Goal: Unclear

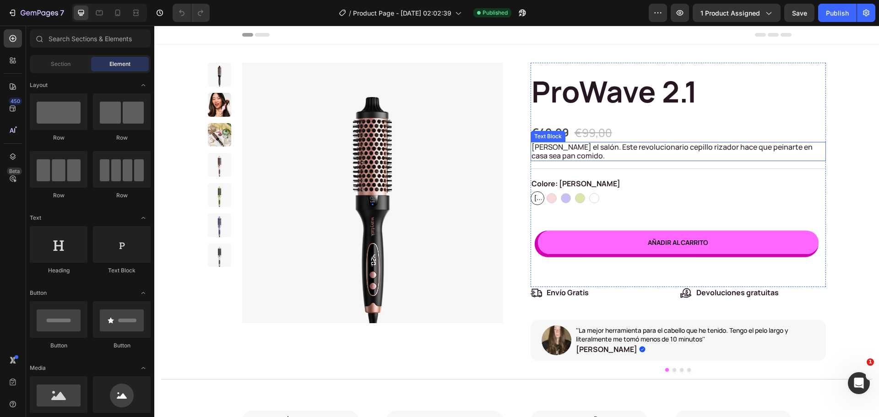
click at [586, 149] on p "[PERSON_NAME] el salón. Este revolucionario cepillo rizador hace que peinarte e…" at bounding box center [677, 151] width 293 height 17
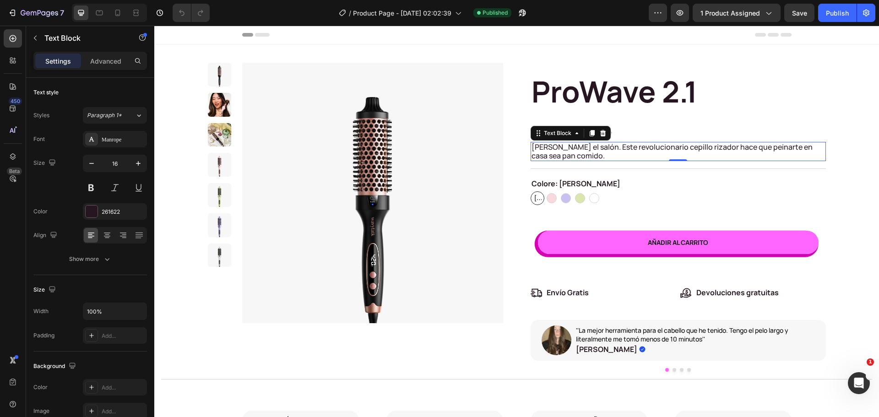
click at [559, 150] on p "[PERSON_NAME] el salón. Este revolucionario cepillo rizador hace que peinarte e…" at bounding box center [677, 151] width 293 height 17
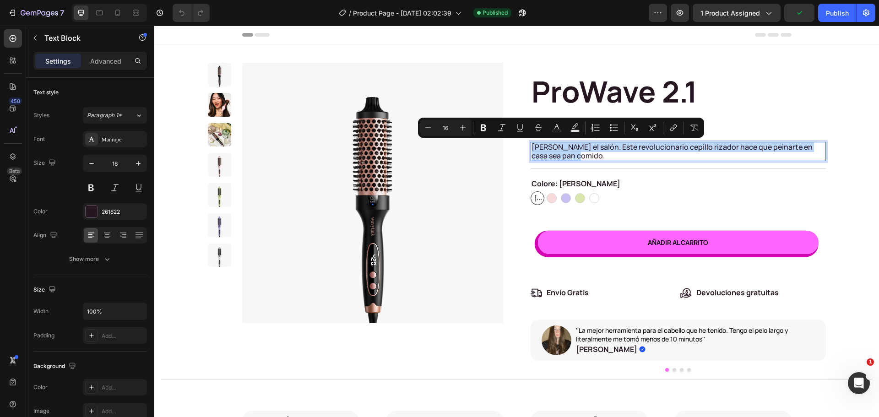
click at [559, 150] on p "[PERSON_NAME] el salón. Este revolucionario cepillo rizador hace que peinarte e…" at bounding box center [677, 151] width 293 height 17
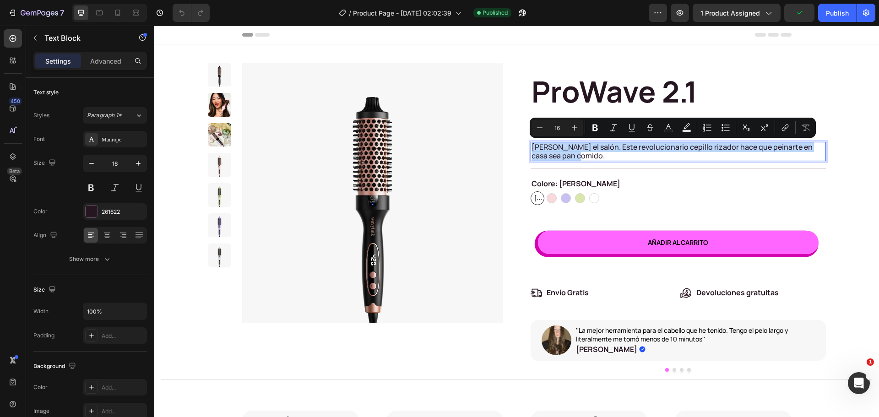
copy p "[PERSON_NAME] el salón. Este revolucionario cepillo rizador hace que peinarte e…"
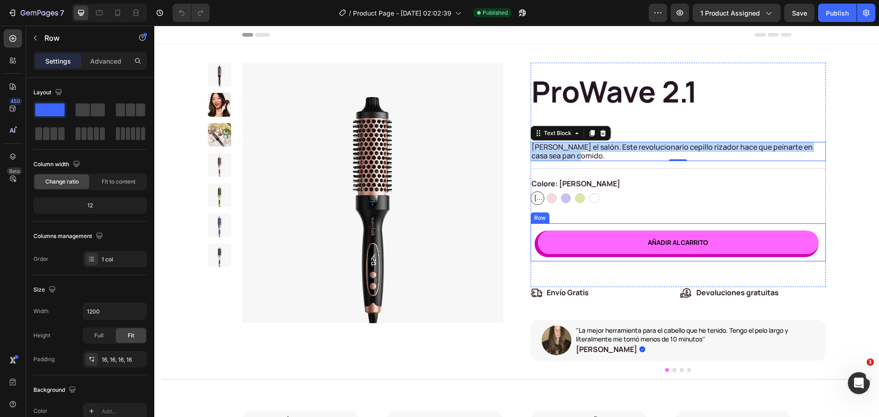
click at [599, 228] on div "Añadir al carrito (P) Cart Button Row" at bounding box center [677, 242] width 295 height 38
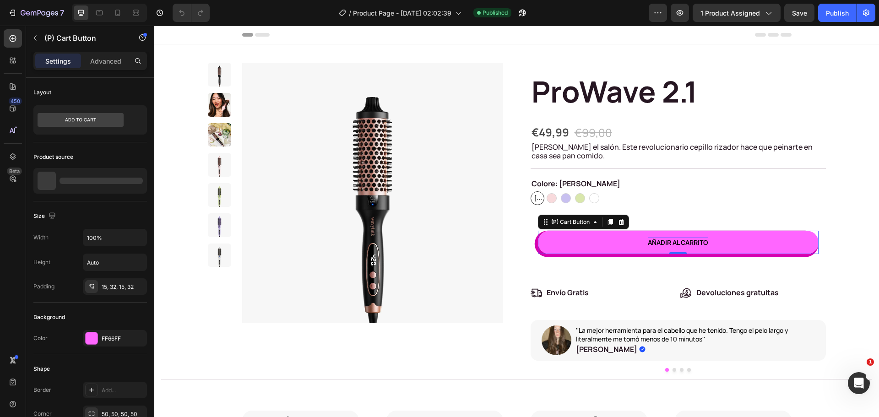
click at [680, 244] on div "Añadir al carrito" at bounding box center [678, 243] width 60 height 10
click at [660, 240] on div "Añadir al carrito" at bounding box center [678, 243] width 60 height 10
click at [660, 240] on p "Añadir al carrito" at bounding box center [678, 243] width 60 height 10
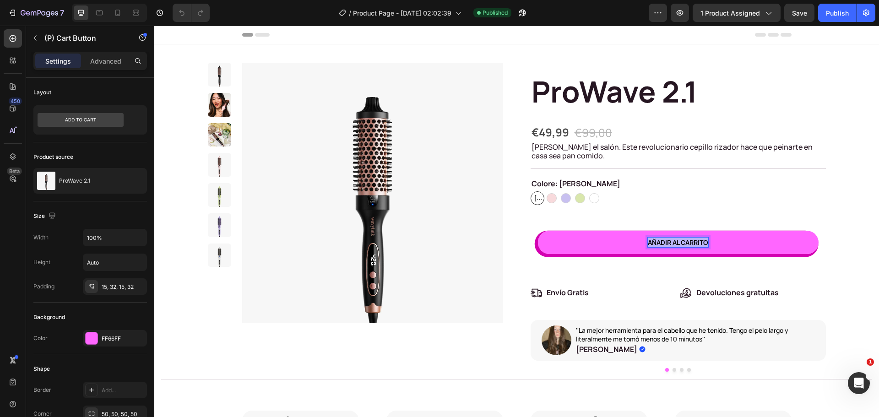
click at [660, 240] on p "Añadir al carrito" at bounding box center [678, 243] width 60 height 10
click at [538, 231] on button "AGGIUNGI" at bounding box center [678, 242] width 281 height 23
click at [538, 231] on button "AGGIUNGI AL" at bounding box center [678, 242] width 281 height 23
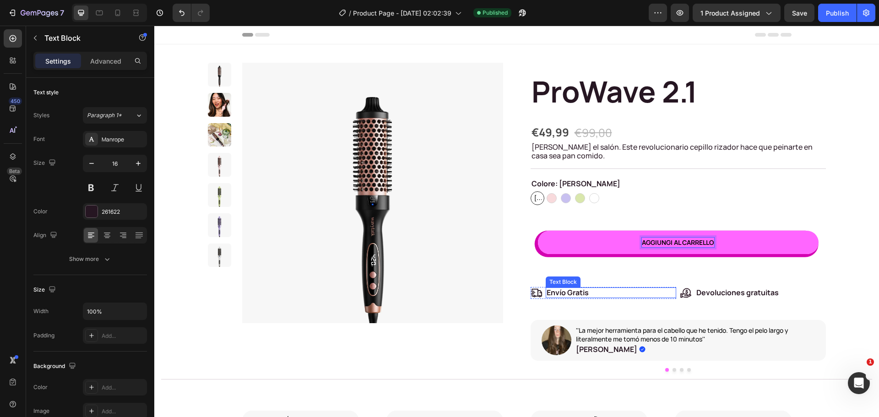
click at [567, 294] on p "Envío Gratis" at bounding box center [610, 292] width 129 height 9
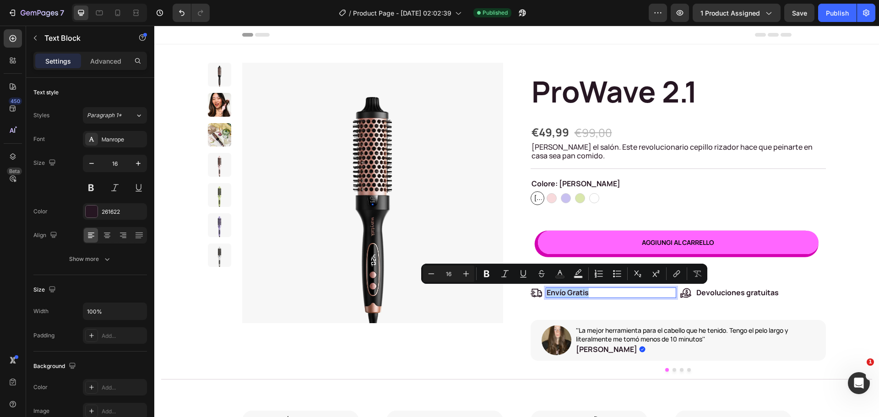
copy p "Envío Gratis"
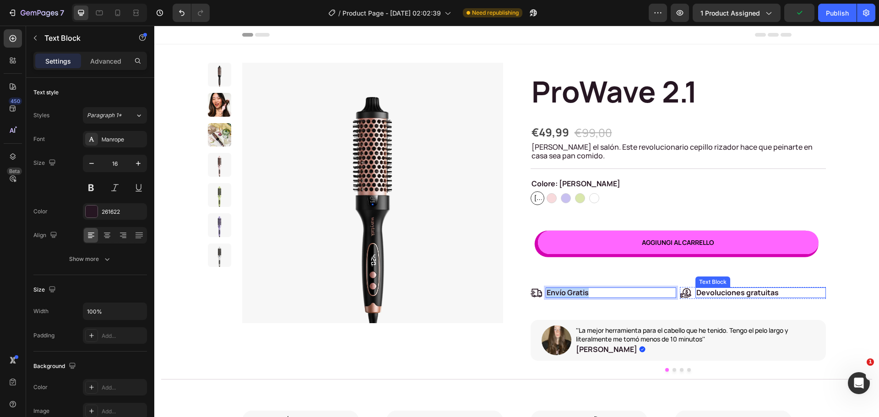
click at [710, 293] on p "Devoluciones gratuitas" at bounding box center [760, 292] width 129 height 9
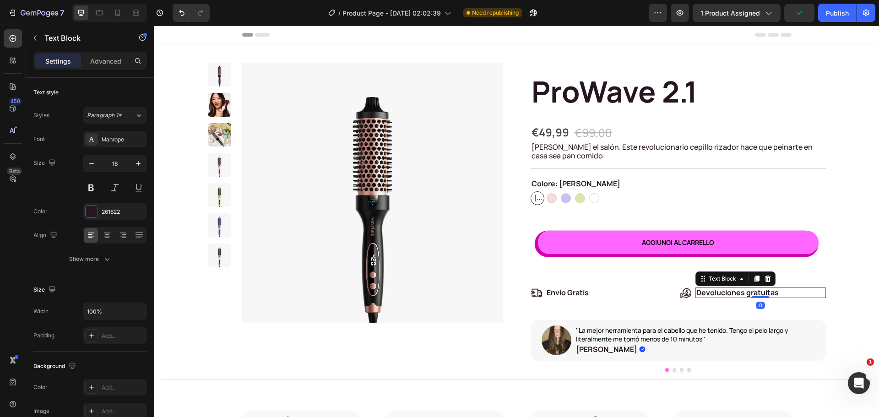
click at [714, 291] on p "Devoluciones gratuitas" at bounding box center [760, 292] width 129 height 9
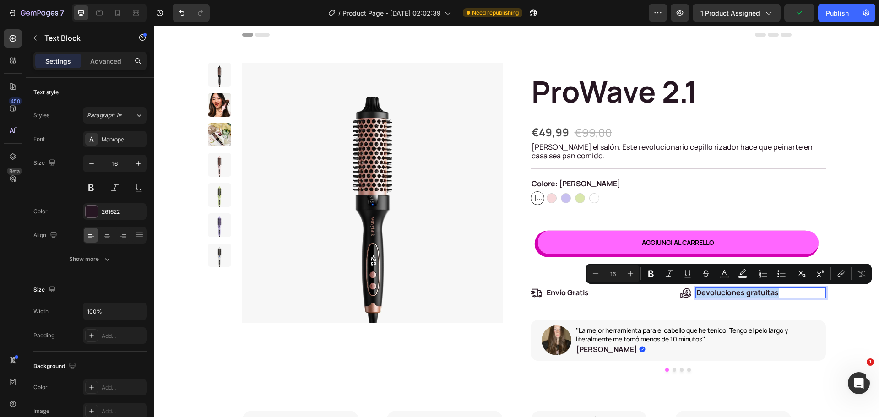
copy p "Devoluciones gratuitas"
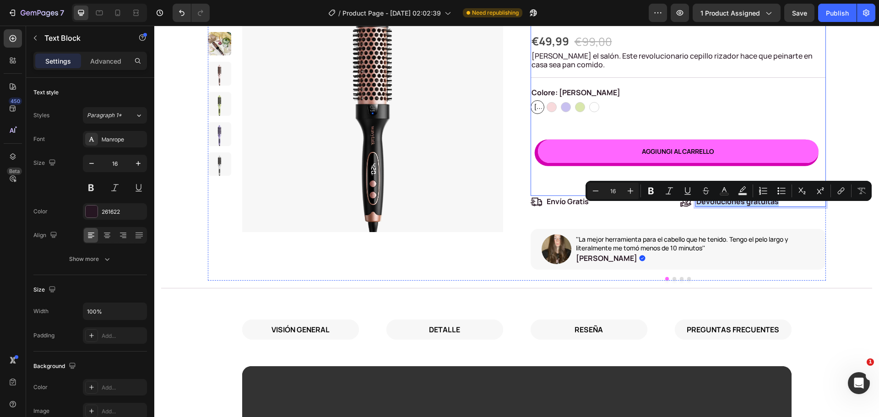
scroll to position [92, 0]
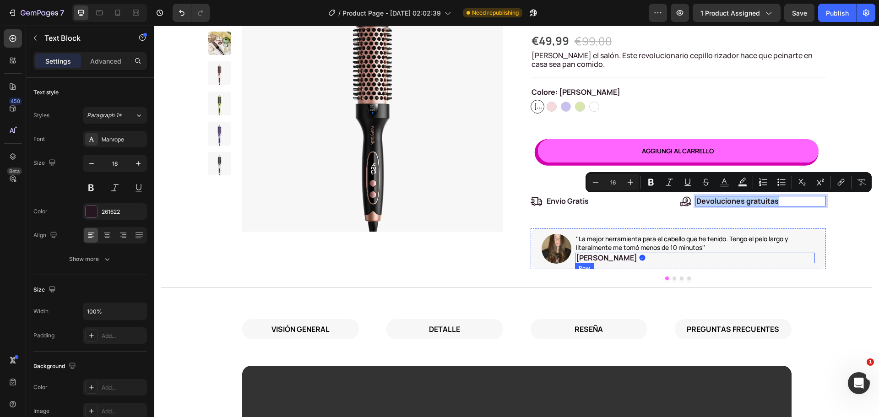
click at [627, 254] on div "Icon [PERSON_NAME] Text Block Row" at bounding box center [695, 258] width 240 height 11
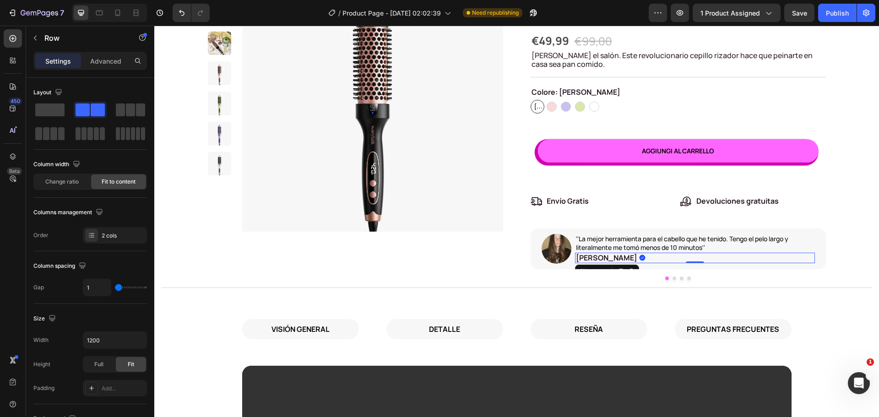
click at [626, 250] on p "''La mejor herramienta para el cabello que he tenido. Tengo el pelo largo y lit…" at bounding box center [695, 243] width 238 height 16
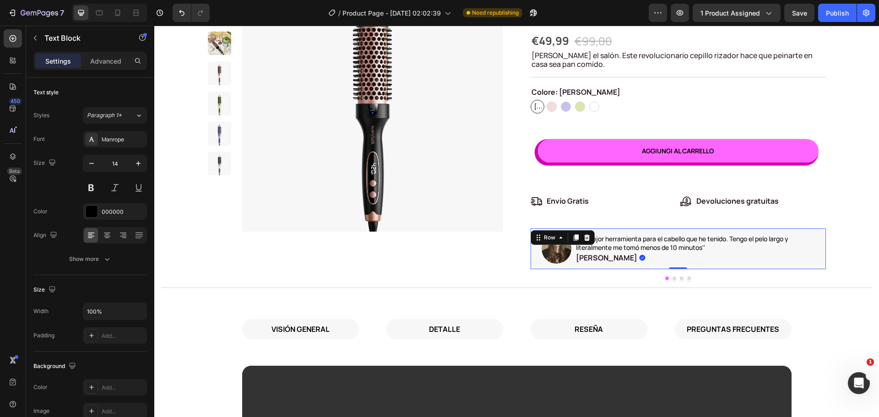
click at [623, 234] on div "''La mejor herramienta para el cabello que he tenido. Tengo el pelo largo y lit…" at bounding box center [695, 249] width 240 height 30
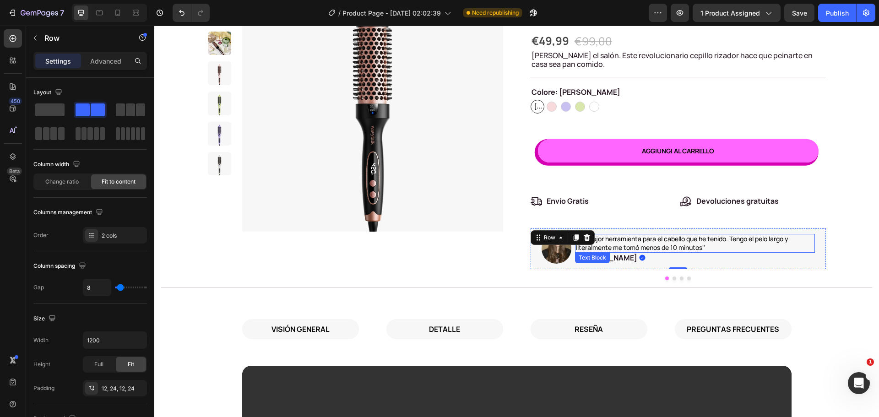
click at [623, 238] on p "''La mejor herramienta para el cabello que he tenido. Tengo el pelo largo y lit…" at bounding box center [695, 243] width 238 height 16
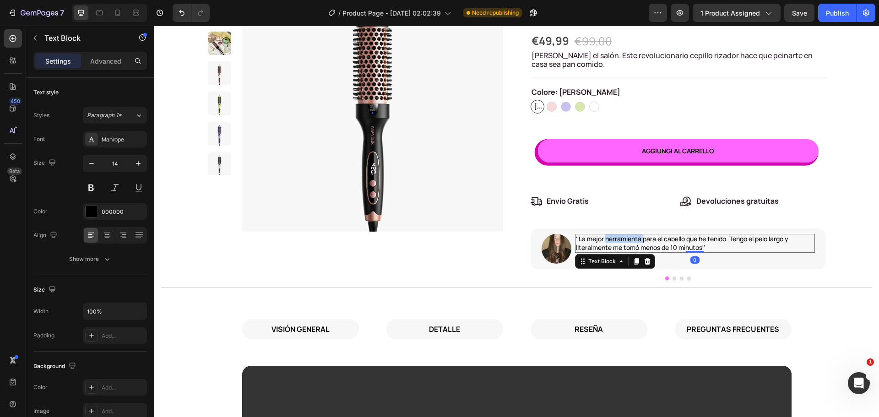
click at [623, 238] on p "''La mejor herramienta para el cabello que he tenido. Tengo el pelo largo y lit…" at bounding box center [695, 243] width 238 height 16
click at [622, 238] on p "''La mejor herramienta para el cabello que he tenido. Tengo el pelo largo y lit…" at bounding box center [695, 243] width 238 height 16
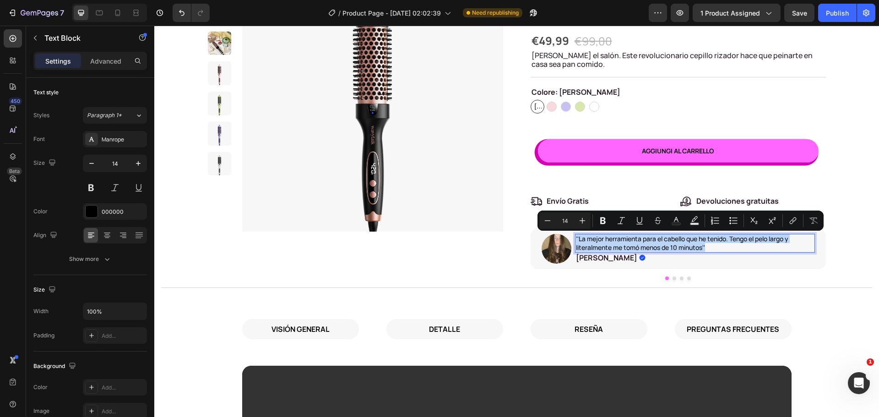
copy p "''La mejor herramienta para el cabello que he tenido. Tengo el pelo largo y lit…"
click at [672, 277] on button "Dot" at bounding box center [674, 278] width 4 height 4
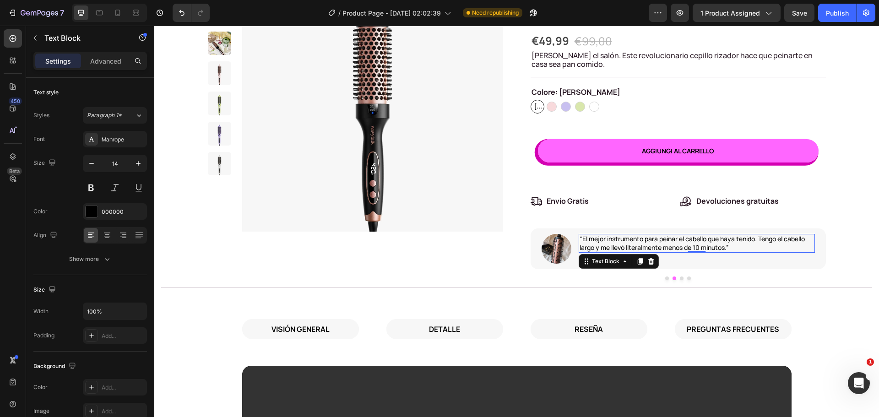
click at [609, 242] on p "“El mejor instrumento para peinar el cabello que haya tenido. Tengo el cabello …" at bounding box center [696, 243] width 234 height 16
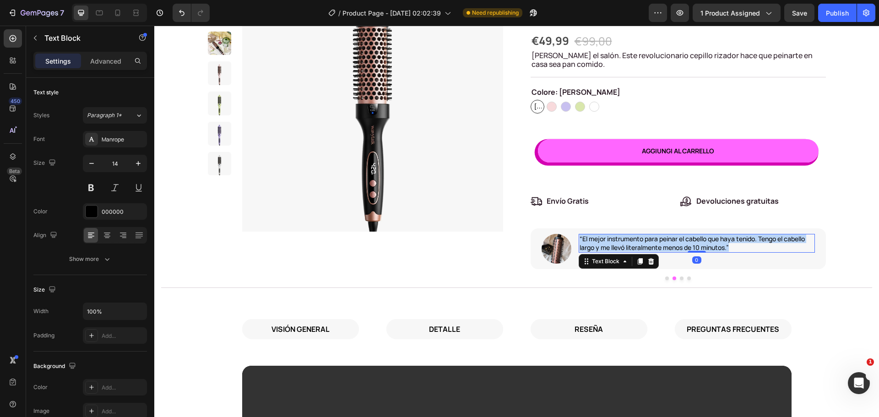
click at [609, 242] on p "“El mejor instrumento para peinar el cabello que haya tenido. Tengo el cabello …" at bounding box center [696, 243] width 234 height 16
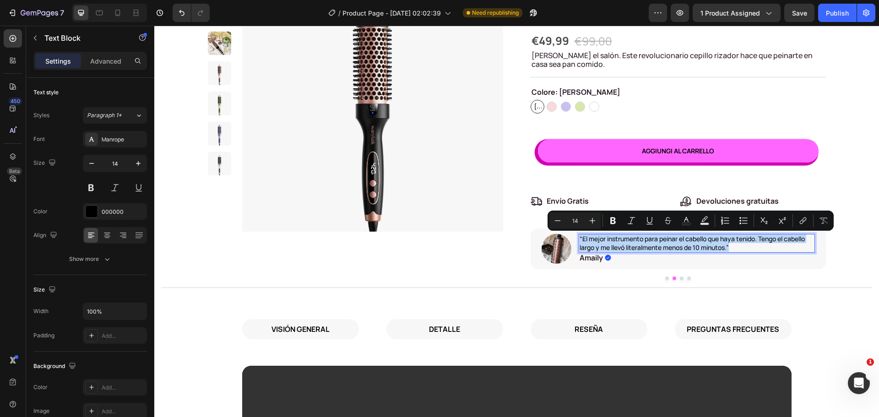
copy p "“El mejor instrumento para peinar el cabello que haya tenido. Tengo el cabello …"
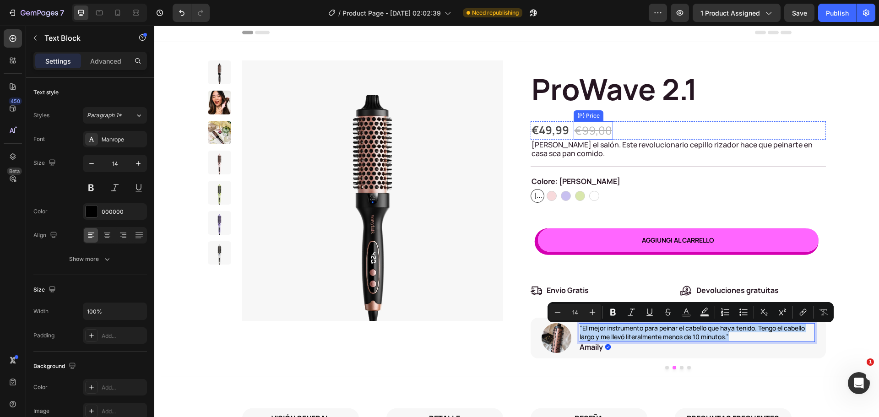
scroll to position [0, 0]
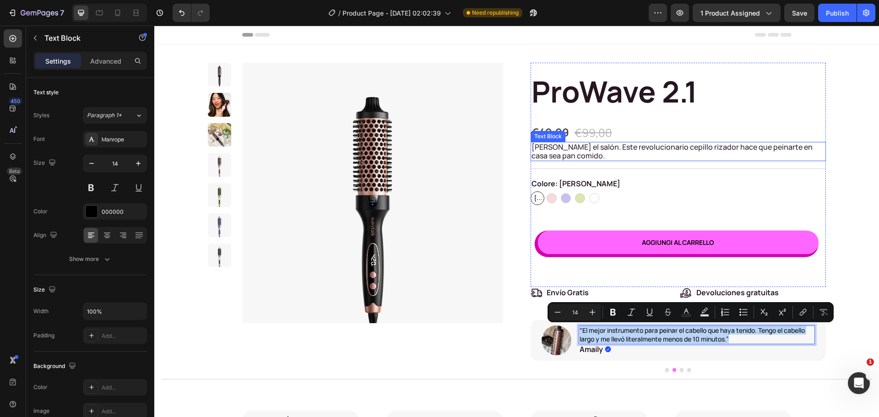
click at [616, 143] on p "[PERSON_NAME] el salón. Este revolucionario cepillo rizador hace que peinarte e…" at bounding box center [677, 151] width 293 height 17
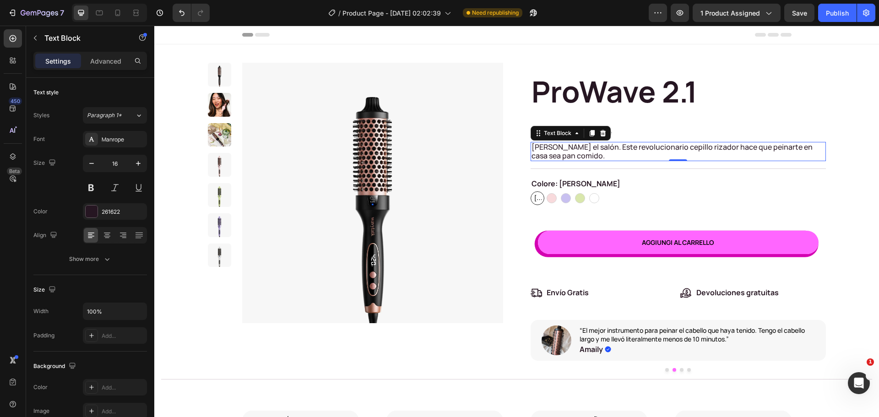
click at [616, 143] on p "[PERSON_NAME] el salón. Este revolucionario cepillo rizador hace que peinarte e…" at bounding box center [677, 151] width 293 height 17
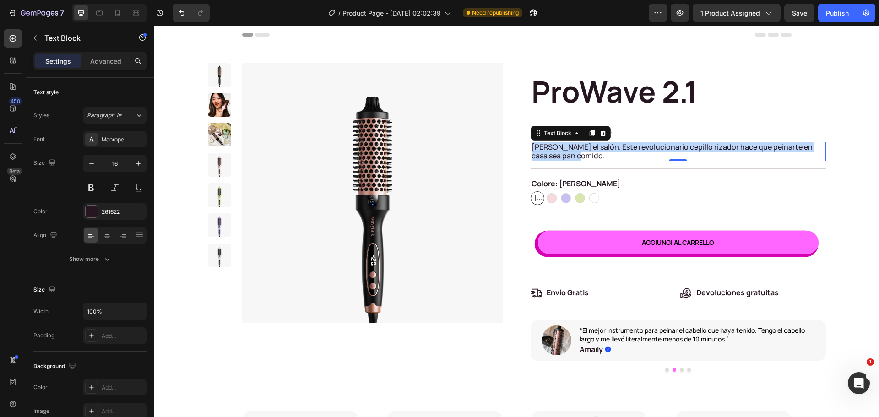
click at [616, 143] on p "[PERSON_NAME] el salón. Este revolucionario cepillo rizador hace que peinarte e…" at bounding box center [677, 151] width 293 height 17
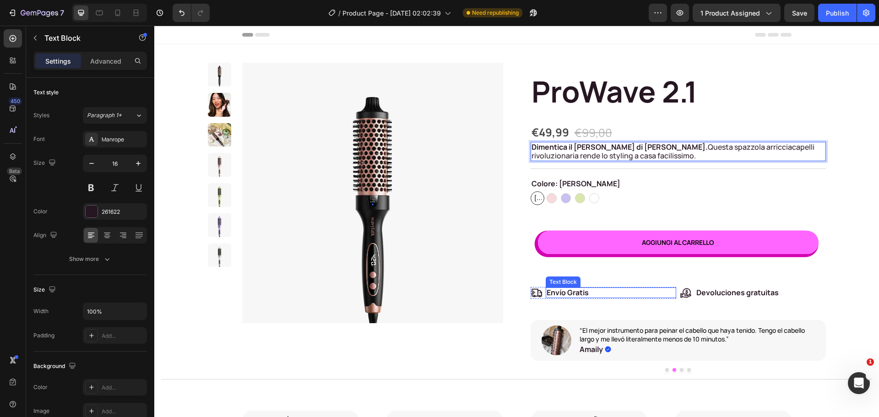
click at [576, 290] on p "Envío Gratis" at bounding box center [610, 292] width 129 height 9
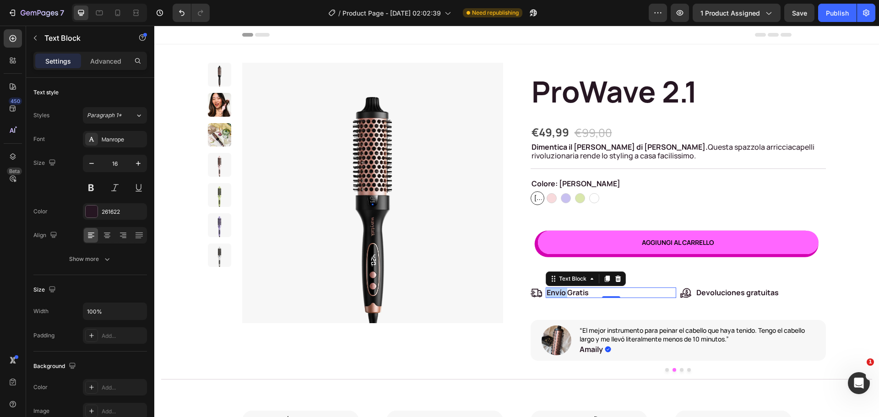
click at [554, 294] on p "Envío Gratis" at bounding box center [610, 292] width 129 height 9
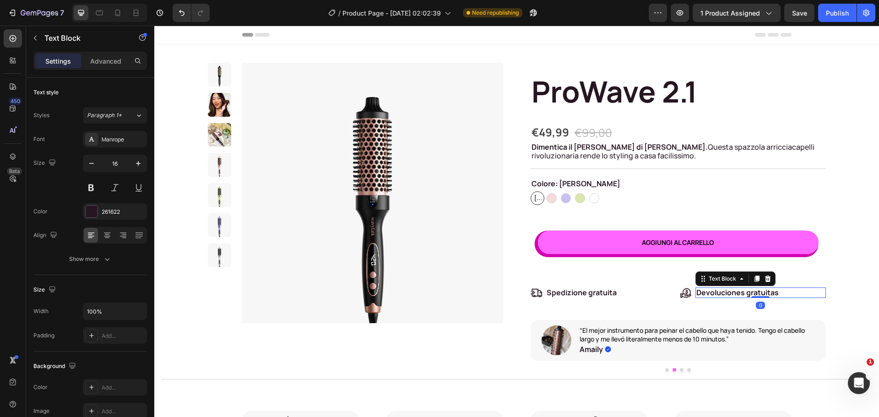
click at [711, 290] on p "Devoluciones gratuitas" at bounding box center [760, 292] width 129 height 9
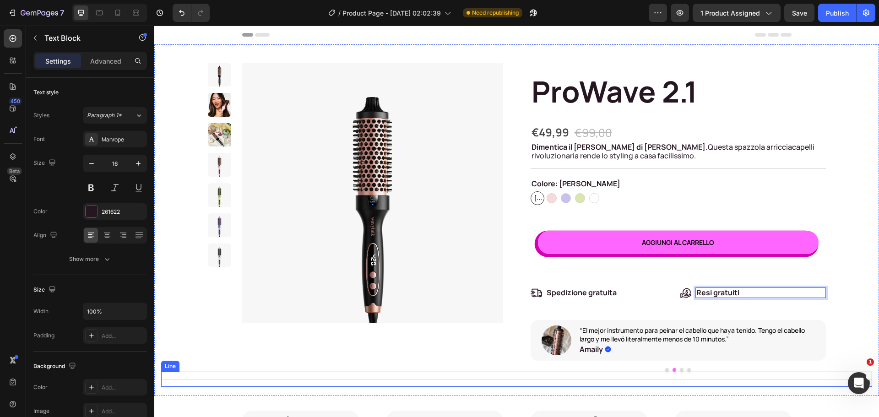
click at [661, 372] on div "Title Line" at bounding box center [516, 379] width 711 height 15
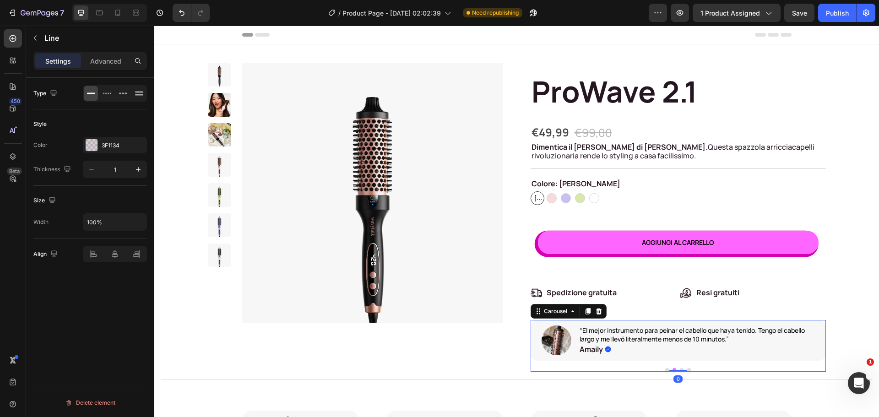
click at [665, 369] on button "Dot" at bounding box center [667, 370] width 4 height 4
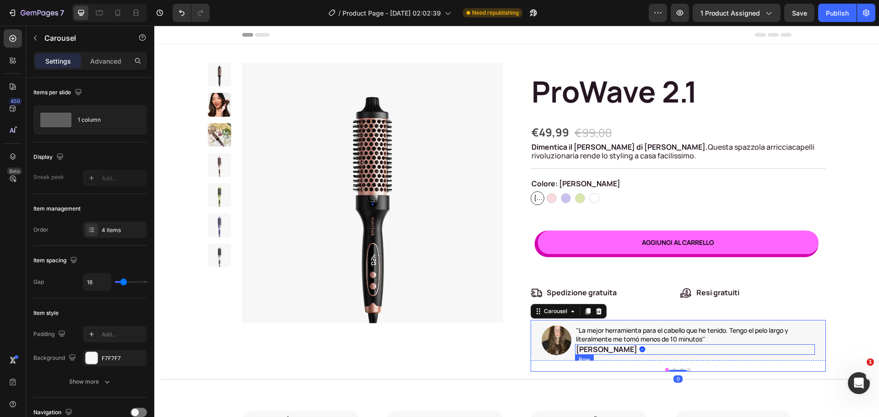
click at [638, 344] on div "Icon [PERSON_NAME] Text Block Row" at bounding box center [695, 349] width 240 height 11
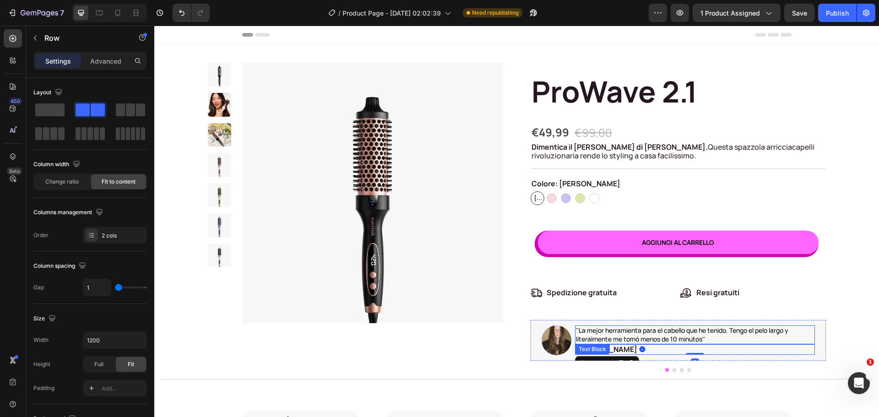
click at [638, 335] on p "''La mejor herramienta para el cabello que he tenido. Tengo el pelo largo y lit…" at bounding box center [695, 334] width 238 height 16
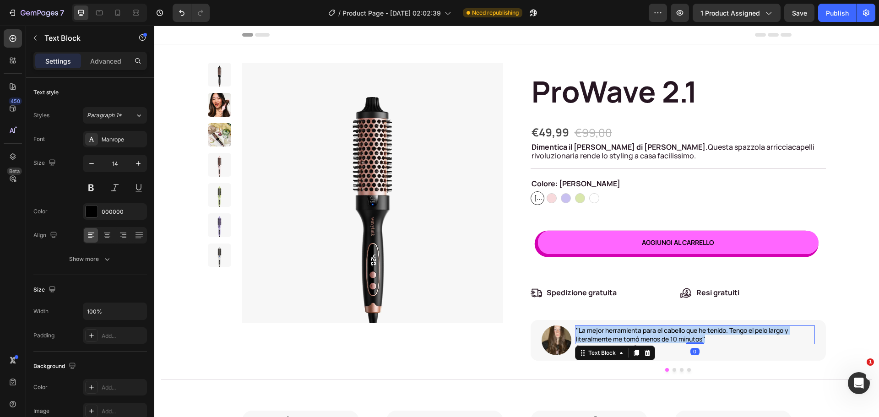
click at [638, 335] on p "''La mejor herramienta para el cabello que he tenido. Tengo el pelo largo y lit…" at bounding box center [695, 334] width 238 height 16
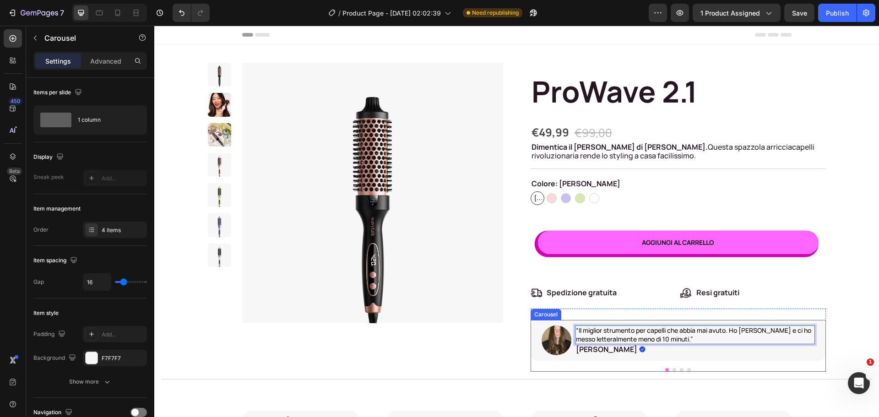
click at [670, 369] on div "Image “Il miglior strumento per capelli che abbia mai avuto. Ho [PERSON_NAME] e…" at bounding box center [677, 346] width 295 height 52
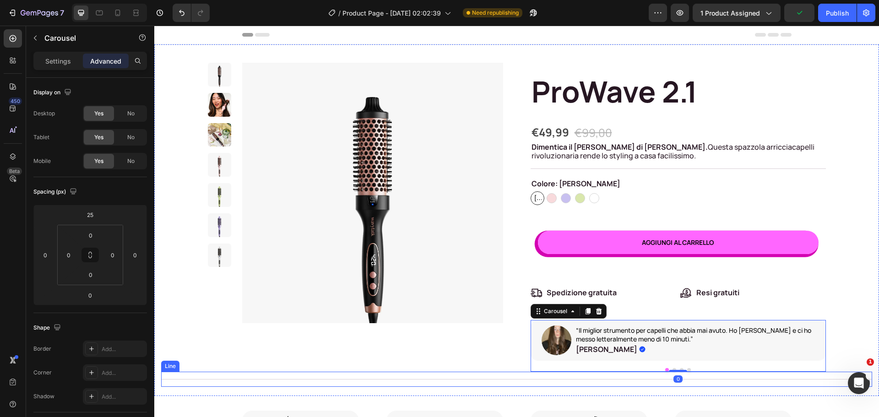
click at [645, 384] on div "Title Line" at bounding box center [516, 379] width 711 height 15
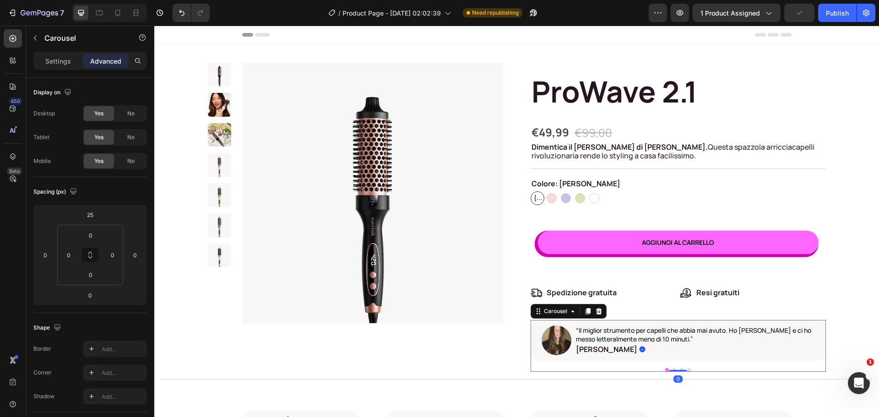
click at [672, 369] on button "Dot" at bounding box center [674, 370] width 4 height 4
click at [642, 336] on p "“El mejor instrumento para peinar el cabello que haya tenido. Tengo el cabello …" at bounding box center [696, 334] width 234 height 16
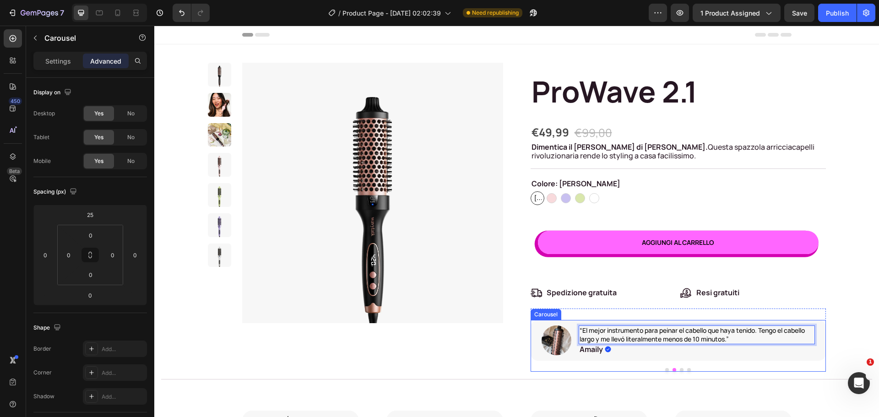
click at [665, 368] on button "Dot" at bounding box center [667, 370] width 4 height 4
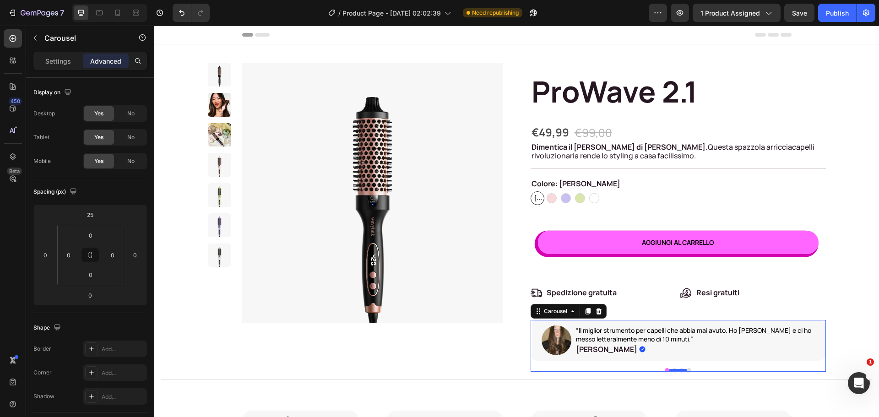
click at [670, 370] on div at bounding box center [678, 370] width 18 height 3
click at [670, 368] on div at bounding box center [677, 370] width 295 height 4
click at [671, 370] on div at bounding box center [678, 370] width 18 height 3
click at [670, 370] on div at bounding box center [678, 370] width 18 height 3
click at [671, 368] on div at bounding box center [677, 370] width 295 height 4
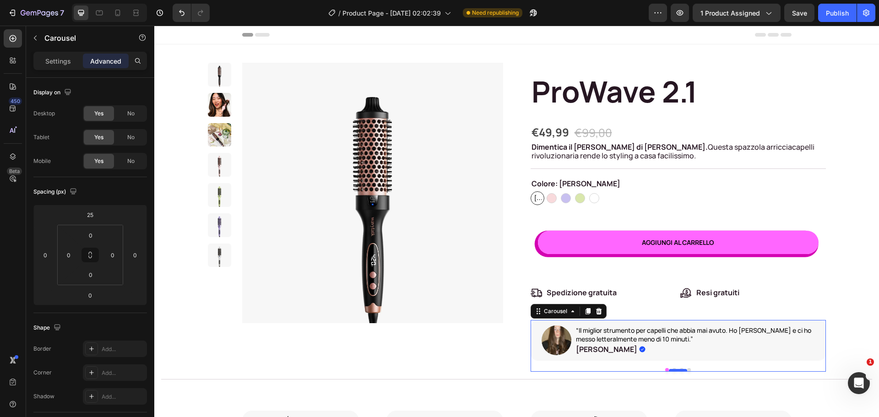
click at [671, 370] on div at bounding box center [678, 370] width 18 height 3
click at [672, 368] on button "Dot" at bounding box center [674, 370] width 4 height 4
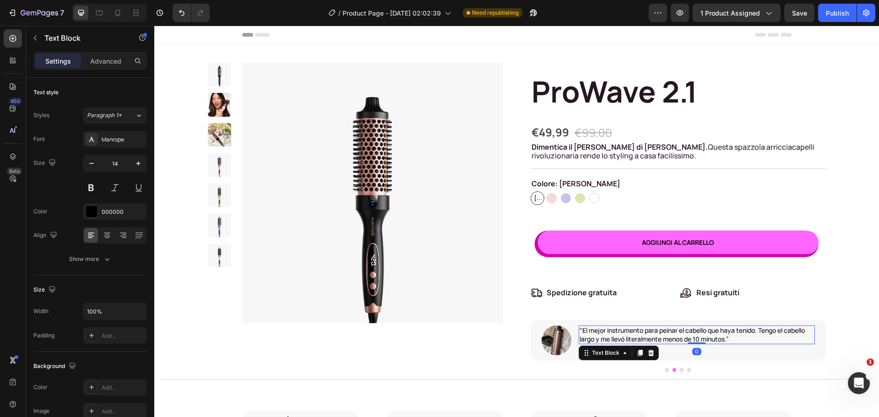
click at [644, 327] on p "“El mejor instrumento para peinar el cabello que haya tenido. Tengo el cabello …" at bounding box center [696, 334] width 234 height 16
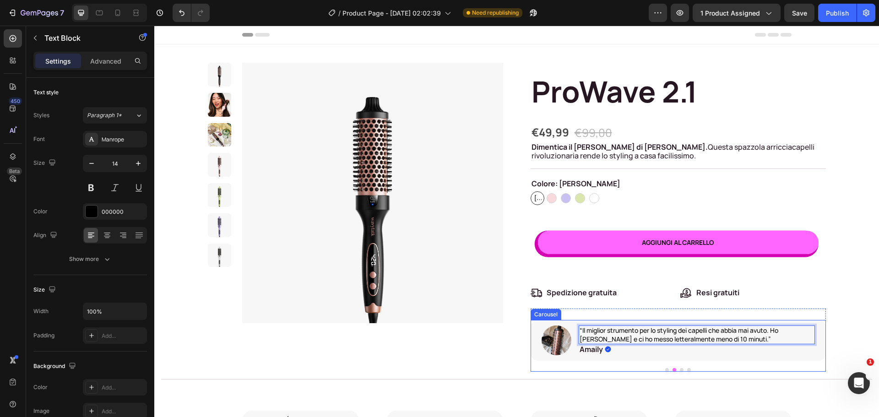
click at [665, 369] on button "Dot" at bounding box center [667, 370] width 4 height 4
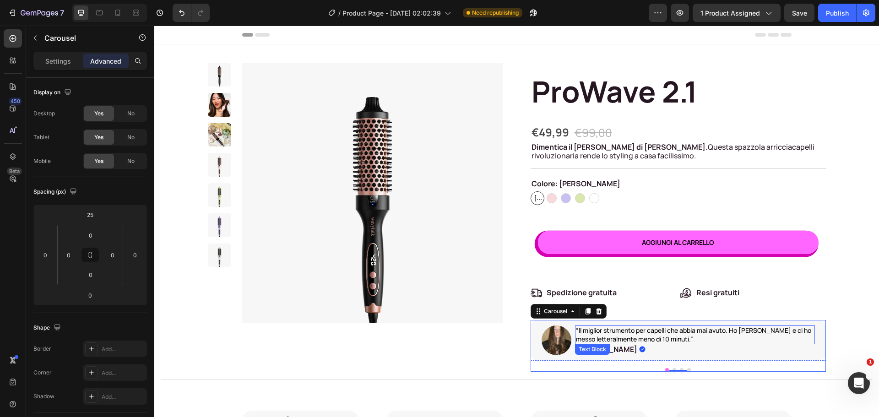
click at [658, 332] on p "“Il miglior strumento per capelli che abbia mai avuto. Ho [PERSON_NAME] e ci ho…" at bounding box center [695, 334] width 238 height 16
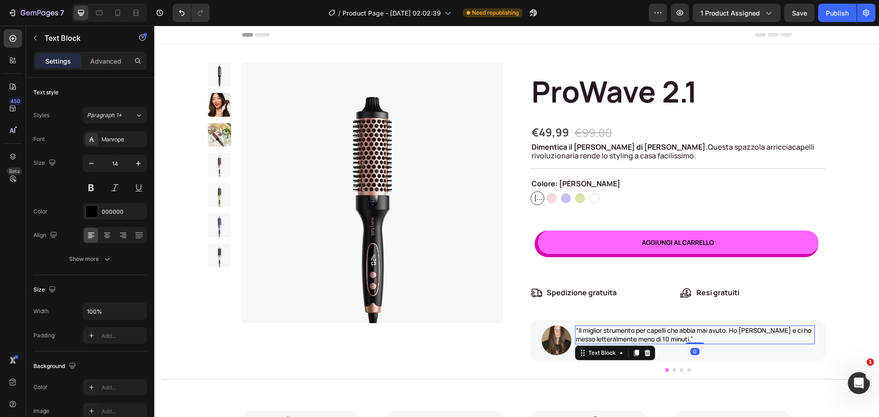
click at [658, 332] on p "“Il miglior strumento per capelli che abbia mai avuto. Ho [PERSON_NAME] e ci ho…" at bounding box center [695, 334] width 238 height 16
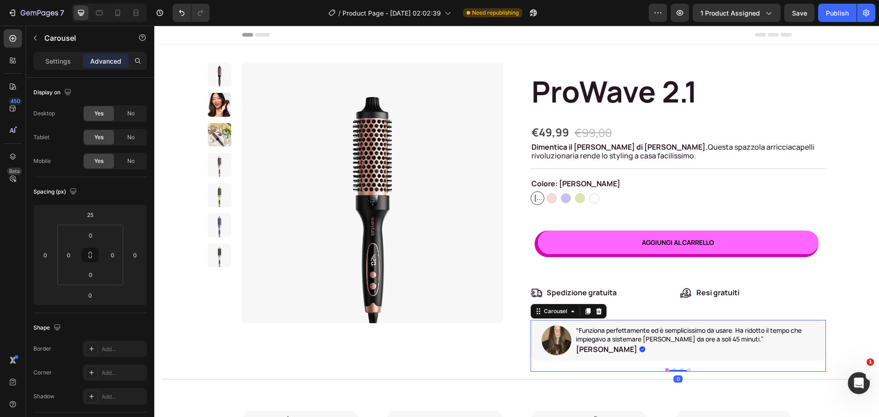
click at [680, 368] on button "Dot" at bounding box center [682, 370] width 4 height 4
click at [639, 330] on p ""Producto excelente, [PERSON_NAME]... no reseca el cabello como un secador, per…" at bounding box center [696, 334] width 234 height 16
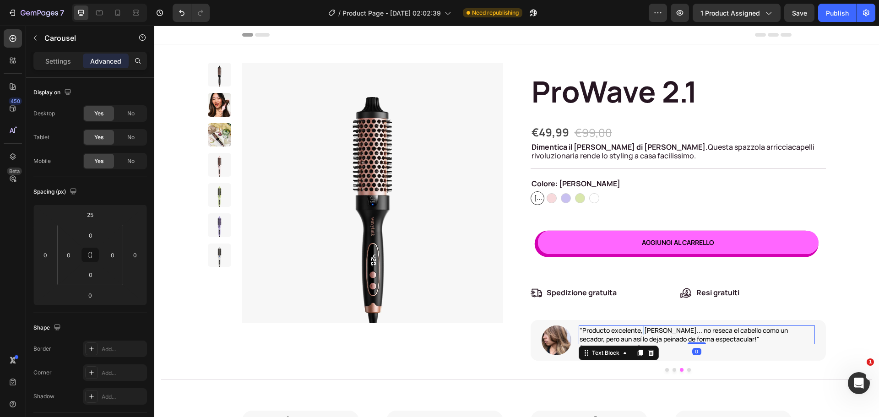
click at [639, 330] on p ""Producto excelente, [PERSON_NAME]... no reseca el cabello como un secador, per…" at bounding box center [696, 334] width 234 height 16
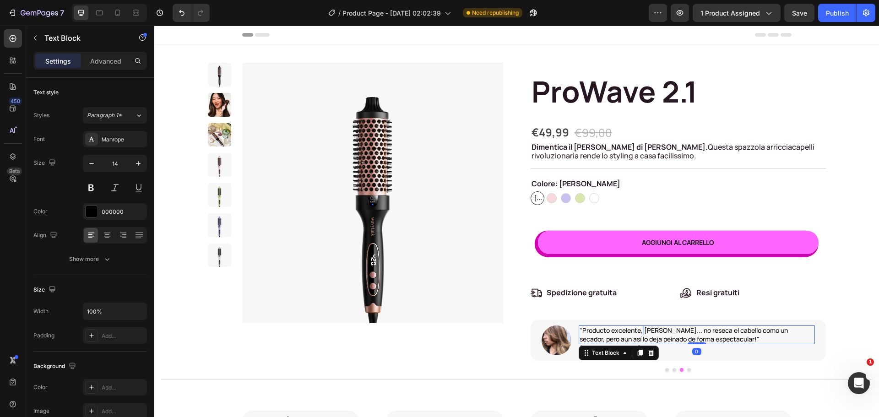
click at [639, 330] on p ""Producto excelente, [PERSON_NAME]... no reseca el cabello como un secador, per…" at bounding box center [696, 334] width 234 height 16
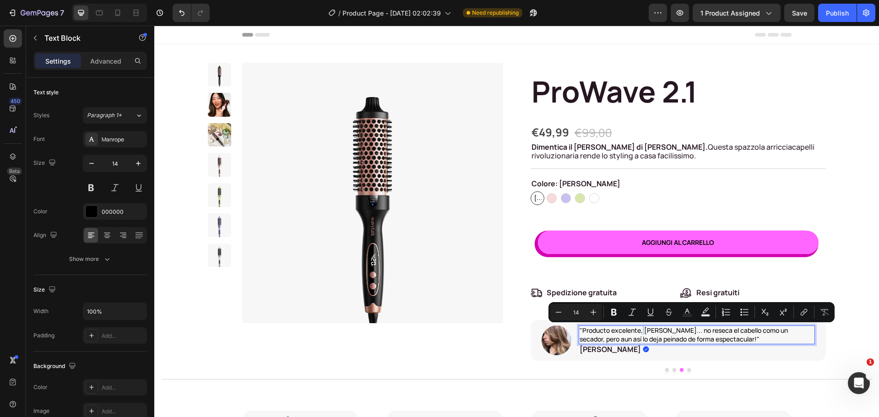
copy p ""Producto excelente, [PERSON_NAME]... no reseca el cabello como un secador, per…"
click at [654, 336] on p ""Producto excelente, [PERSON_NAME]... no reseca el cabello como un secador, per…" at bounding box center [696, 334] width 234 height 16
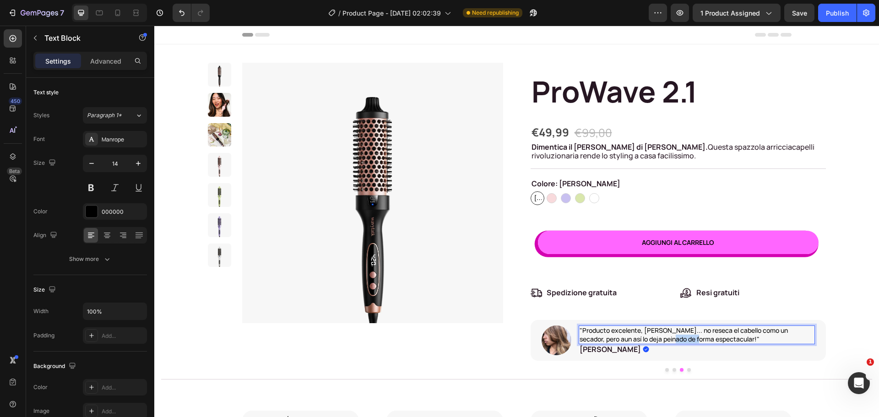
click at [654, 336] on p ""Producto excelente, [PERSON_NAME]... no reseca el cabello como un secador, per…" at bounding box center [696, 334] width 234 height 16
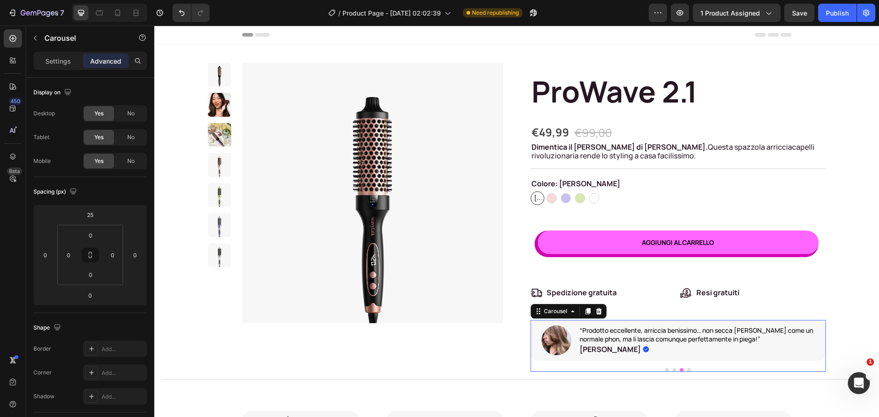
click at [683, 370] on div at bounding box center [677, 370] width 295 height 4
click at [687, 369] on button "Dot" at bounding box center [689, 370] width 4 height 4
click at [654, 336] on p "“El mejor instrumento para estilizar el cabello que haya tenido. Tengo el cabel…" at bounding box center [696, 334] width 234 height 16
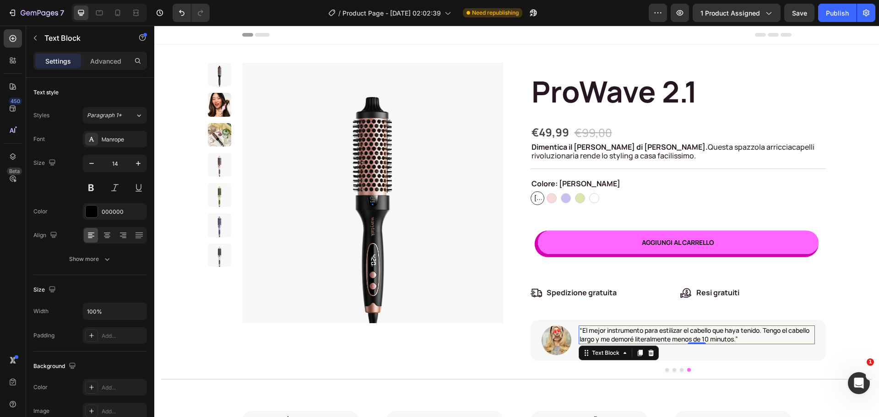
click at [654, 336] on p "“El mejor instrumento para estilizar el cabello que haya tenido. Tengo el cabel…" at bounding box center [696, 334] width 234 height 16
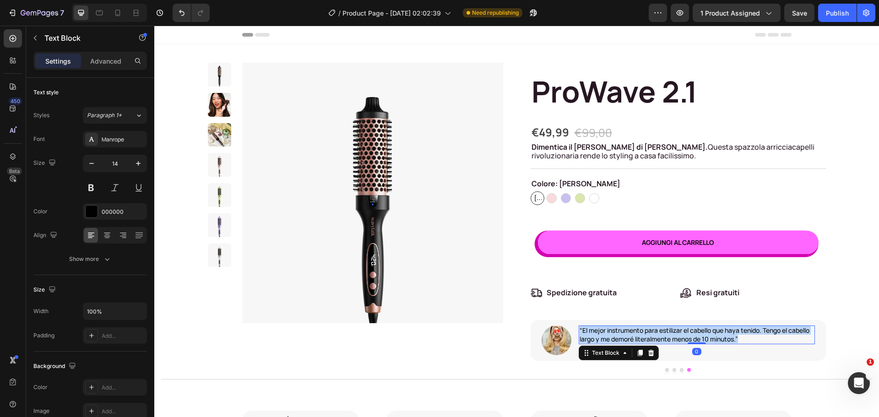
click at [654, 336] on p "“El mejor instrumento para estilizar el cabello que haya tenido. Tengo el cabel…" at bounding box center [696, 334] width 234 height 16
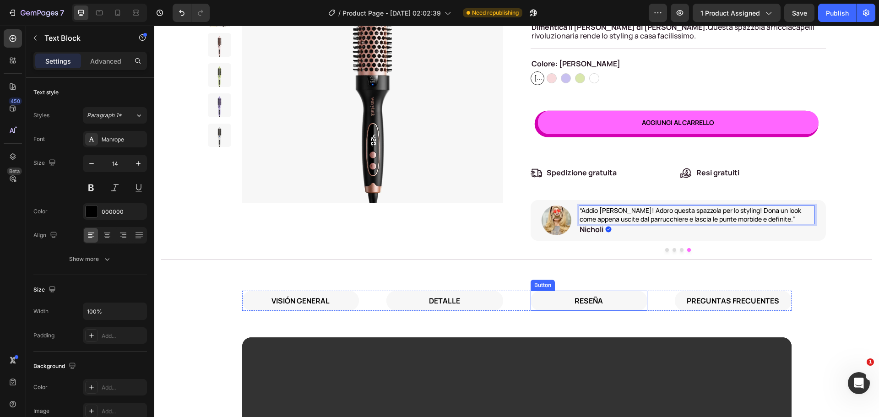
scroll to position [137, 0]
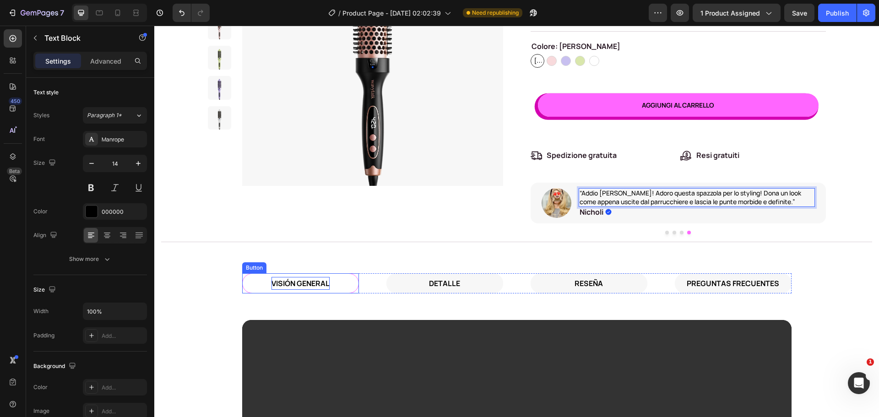
click at [301, 284] on strong "VISIÓN GENERAL" at bounding box center [300, 283] width 58 height 10
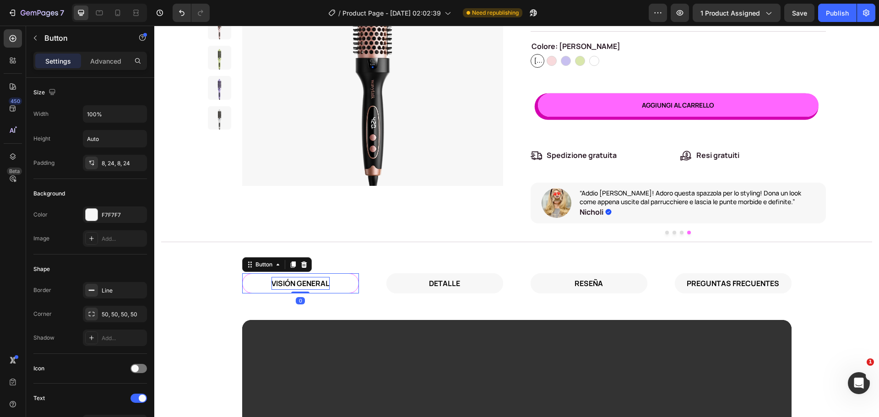
click at [301, 284] on strong "VISIÓN GENERAL" at bounding box center [300, 283] width 58 height 10
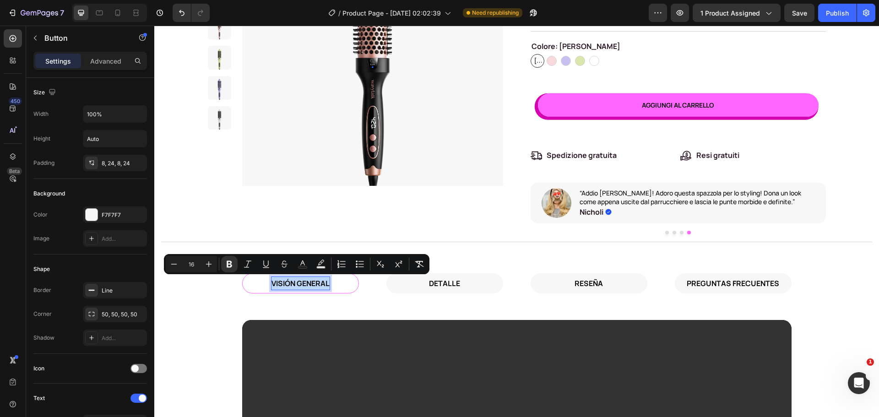
copy strong "VISIÓN GENERAL"
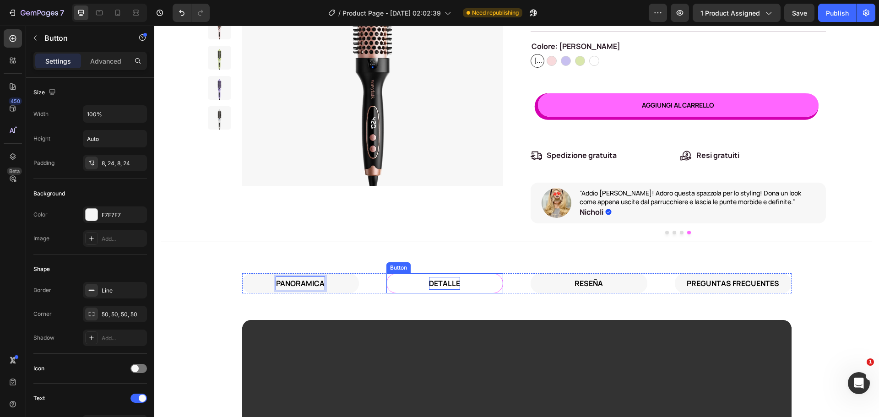
click at [443, 284] on p "DETALLE" at bounding box center [444, 283] width 31 height 13
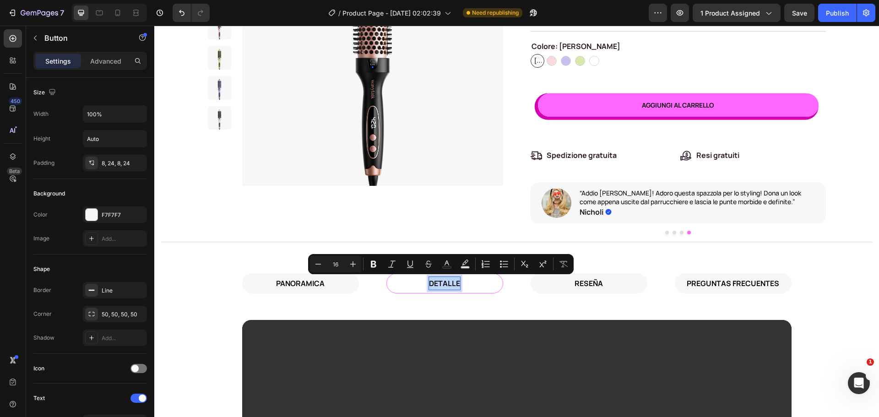
copy p "DETALLE"
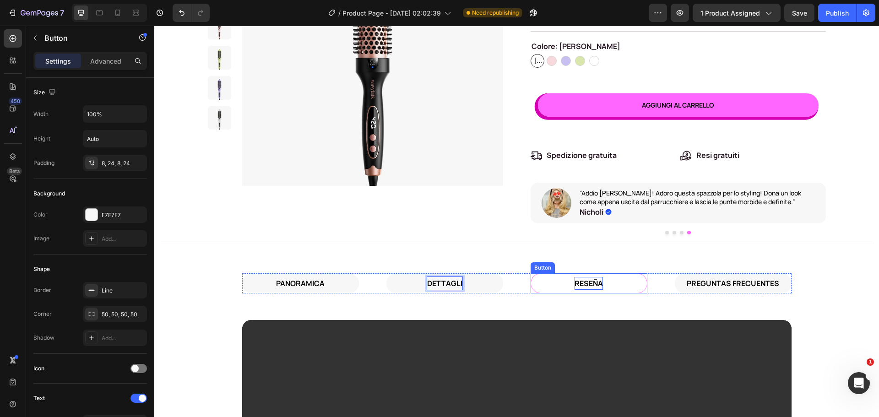
click at [589, 278] on p "RESEÑA" at bounding box center [588, 283] width 28 height 13
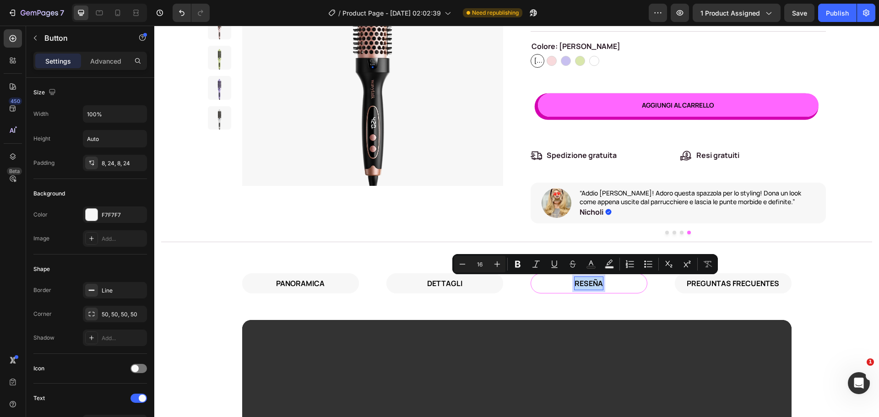
copy p "RESEÑA"
click at [575, 283] on p "RESEÑA" at bounding box center [588, 283] width 28 height 13
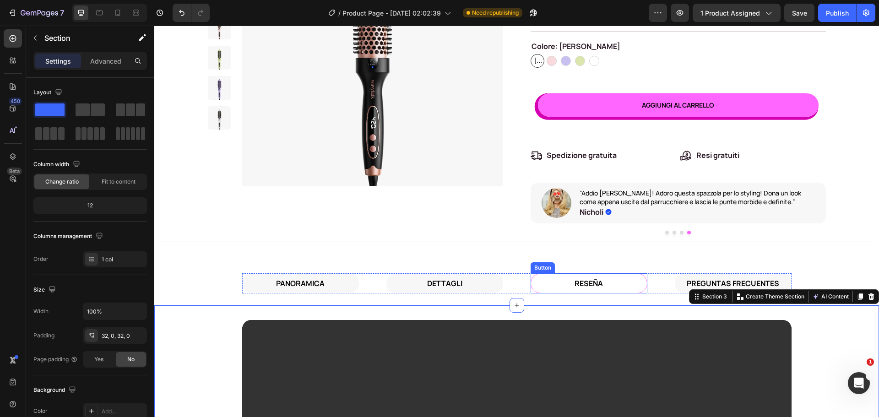
click at [565, 278] on link "RESEÑA" at bounding box center [588, 283] width 117 height 21
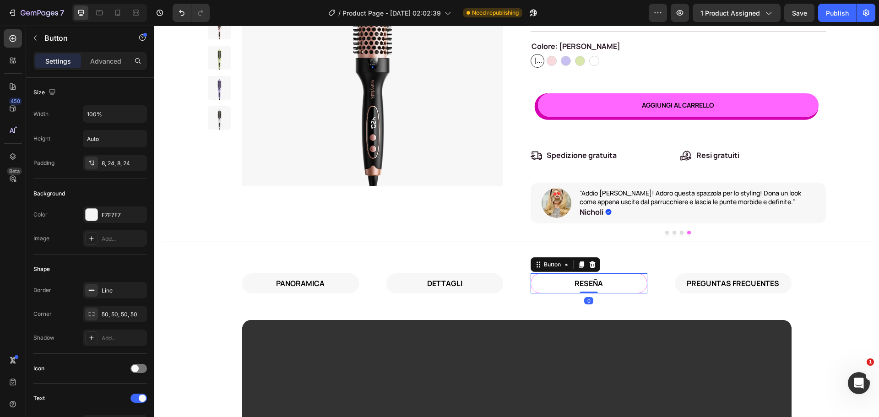
click at [565, 278] on link "RESEÑA" at bounding box center [588, 283] width 117 height 21
click at [583, 281] on p "RESEÑA" at bounding box center [588, 283] width 28 height 13
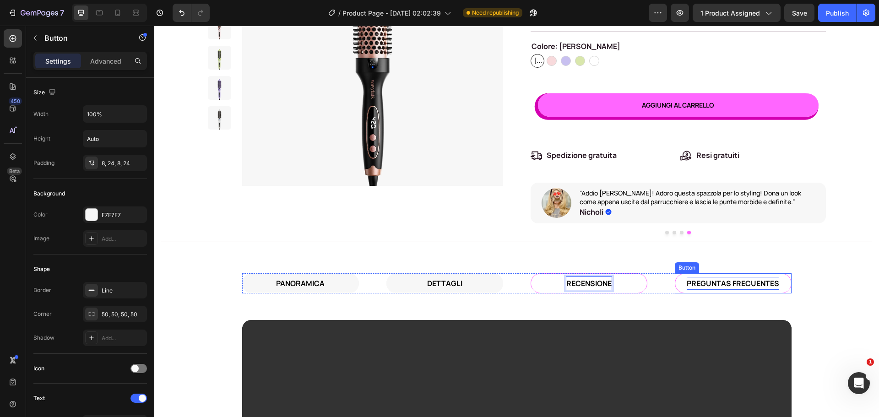
click at [721, 277] on p "PREGUNTAS FRECUENTES" at bounding box center [732, 283] width 92 height 13
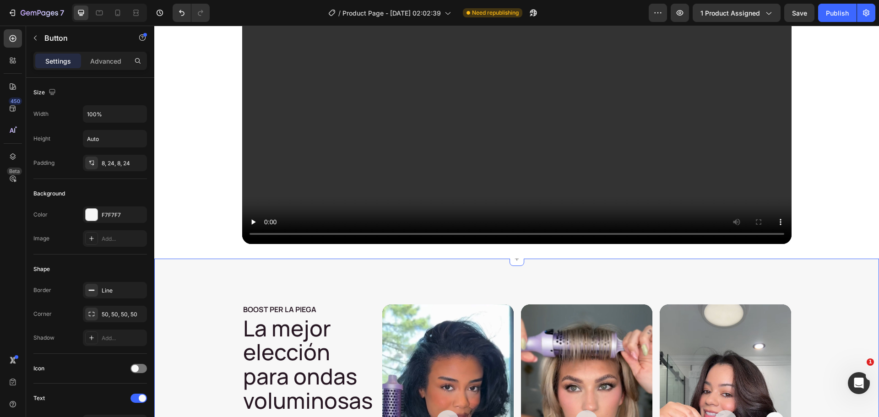
scroll to position [595, 0]
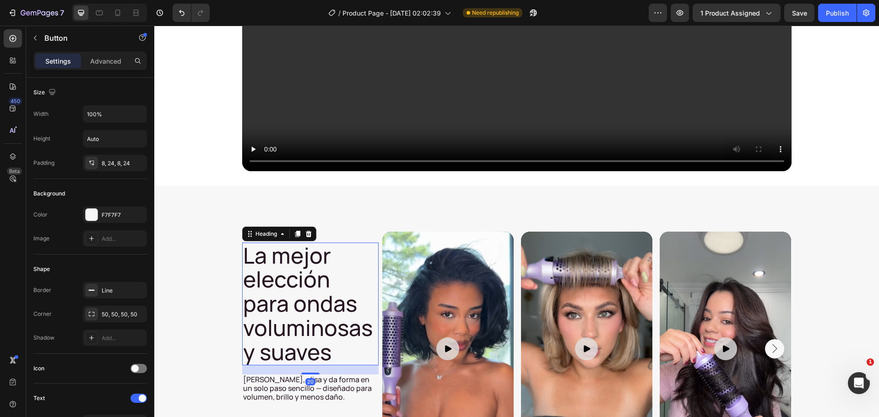
click at [299, 279] on h2 "La mejor elección para ondas voluminosas y suaves" at bounding box center [310, 304] width 136 height 123
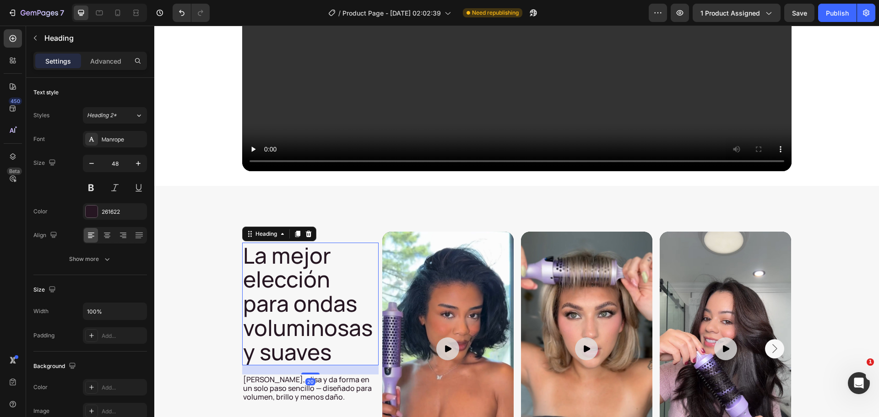
click at [299, 279] on h2 "La mejor elección para ondas voluminosas y suaves" at bounding box center [310, 304] width 136 height 123
click at [299, 279] on p "La mejor elección para ondas voluminosas y suaves" at bounding box center [310, 303] width 135 height 121
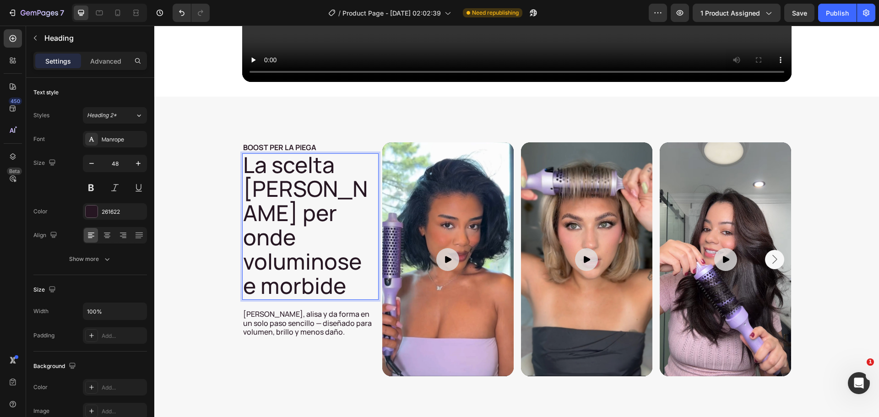
scroll to position [686, 0]
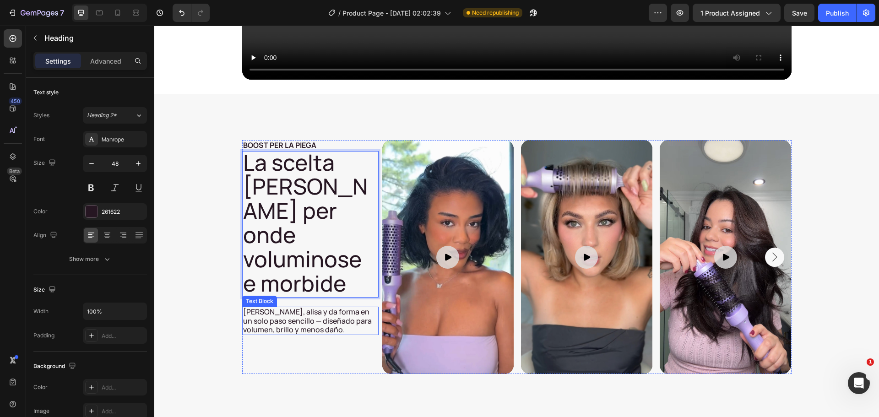
click at [268, 308] on p "[PERSON_NAME], alisa y da forma en un solo paso sencillo — diseñado para volume…" at bounding box center [310, 321] width 135 height 27
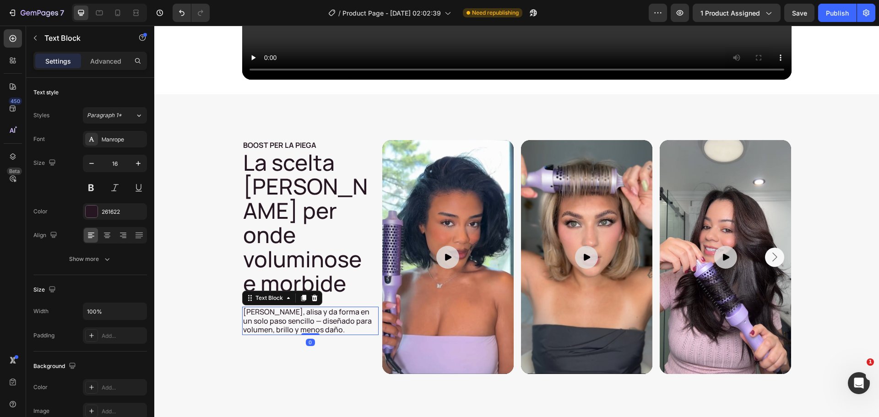
click at [268, 308] on p "[PERSON_NAME], alisa y da forma en un solo paso sencillo — diseñado para volume…" at bounding box center [310, 321] width 135 height 27
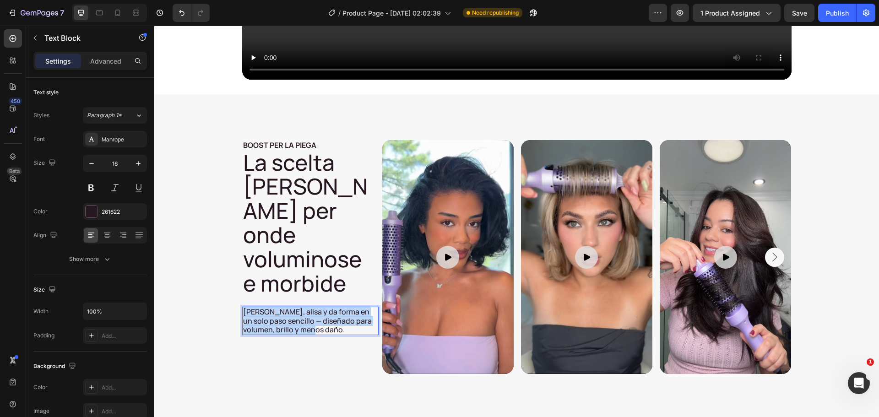
click at [268, 308] on p "[PERSON_NAME], alisa y da forma en un solo paso sencillo — diseñado para volume…" at bounding box center [310, 321] width 135 height 27
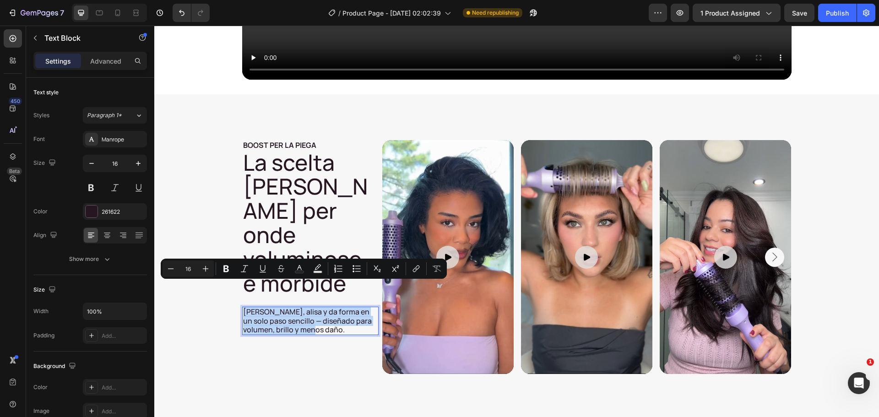
copy p "[PERSON_NAME], alisa y da forma en un solo paso sencillo — diseñado para volume…"
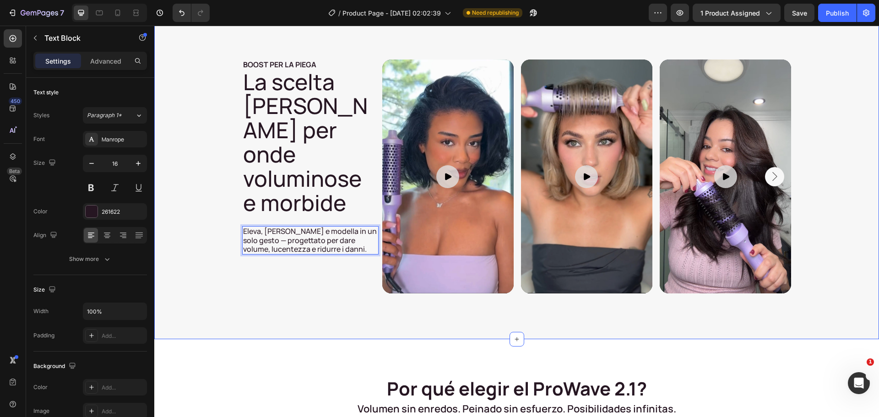
scroll to position [915, 0]
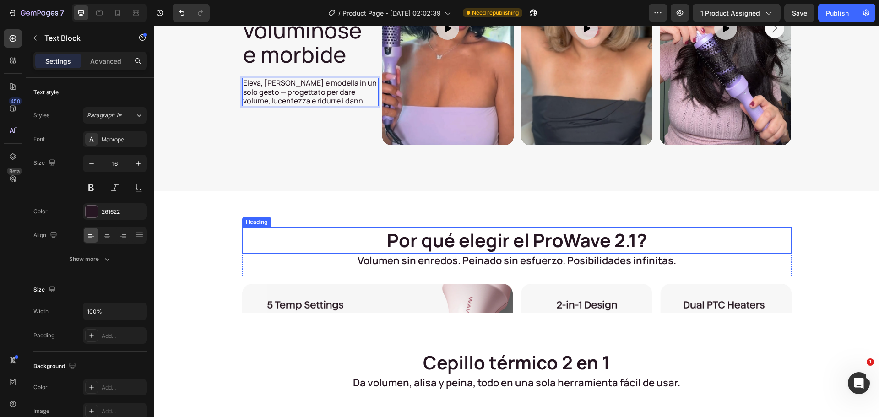
click at [437, 246] on h2 "Por qué elegir el ProWave 2.1?" at bounding box center [516, 240] width 549 height 26
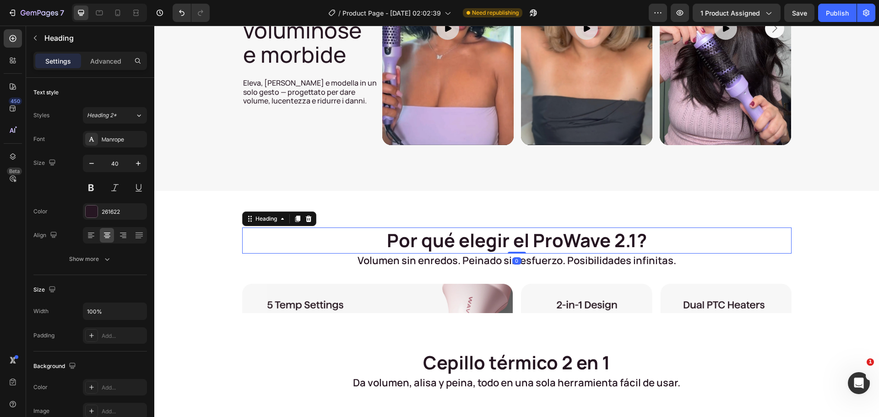
click at [437, 246] on h2 "Por qué elegir el ProWave 2.1?" at bounding box center [516, 240] width 549 height 26
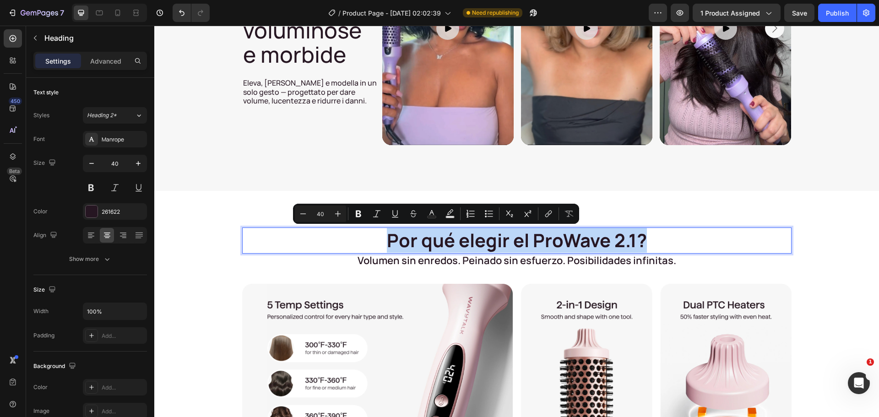
click at [437, 246] on p "Por qué elegir el ProWave 2.1?" at bounding box center [516, 240] width 547 height 24
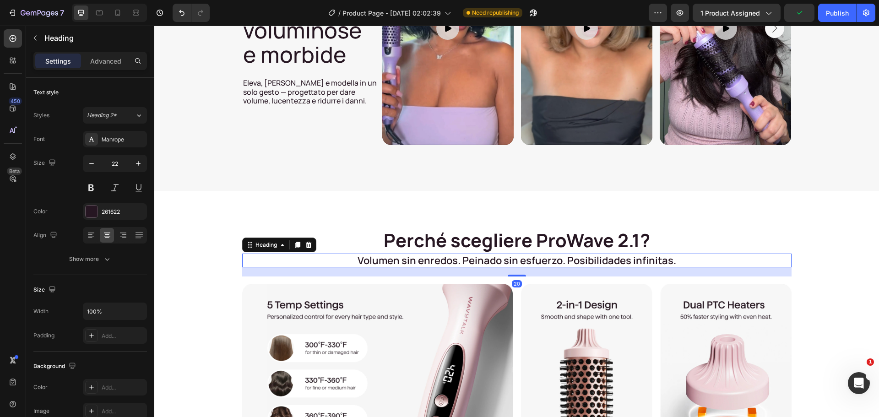
click at [415, 262] on h2 "Volumen sin enredos. Peinado sin esfuerzo. Posibilidades infinitas." at bounding box center [516, 261] width 549 height 14
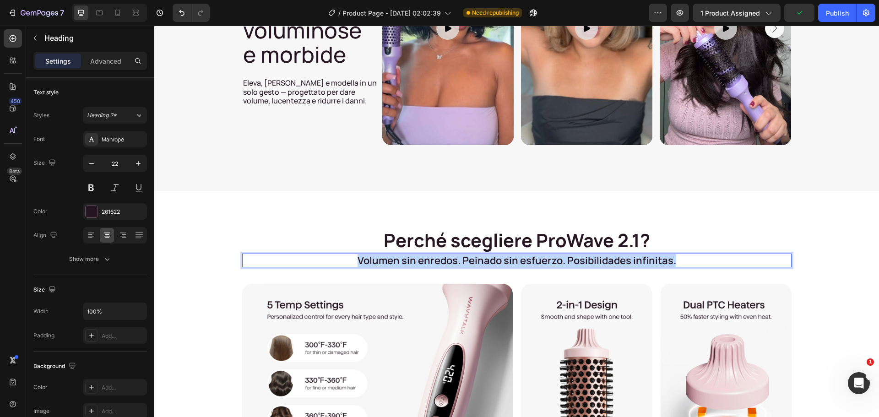
click at [415, 262] on p "Volumen sin enredos. Peinado sin esfuerzo. Posibilidades infinitas." at bounding box center [516, 260] width 547 height 12
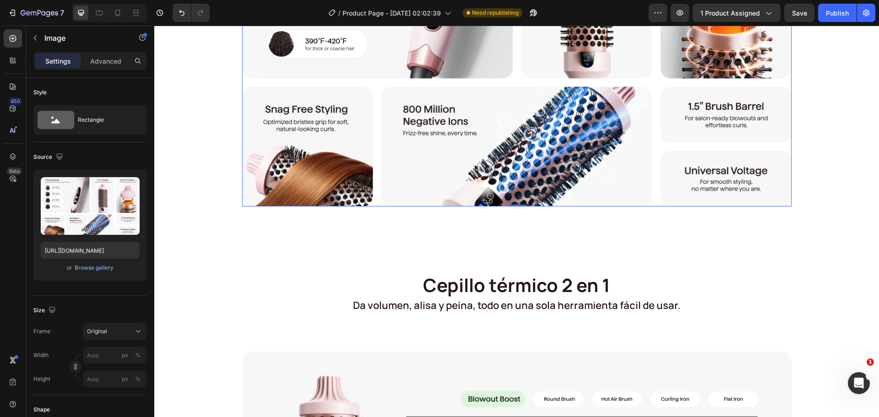
scroll to position [1327, 0]
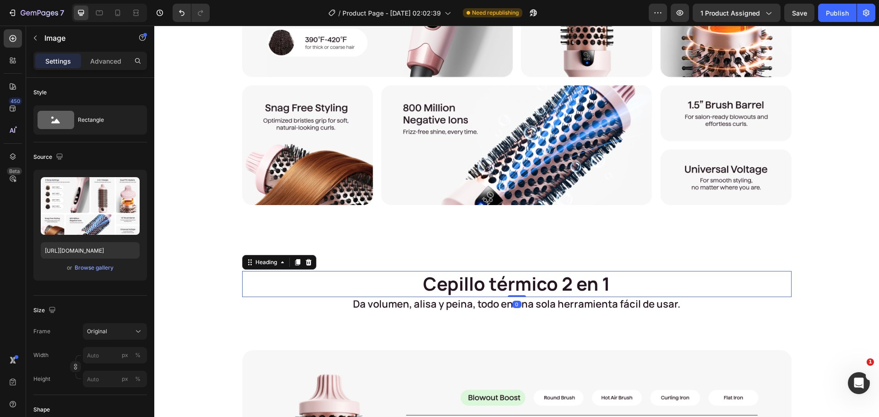
click at [465, 285] on h2 "Cepillo térmico 2 en 1" at bounding box center [516, 284] width 549 height 26
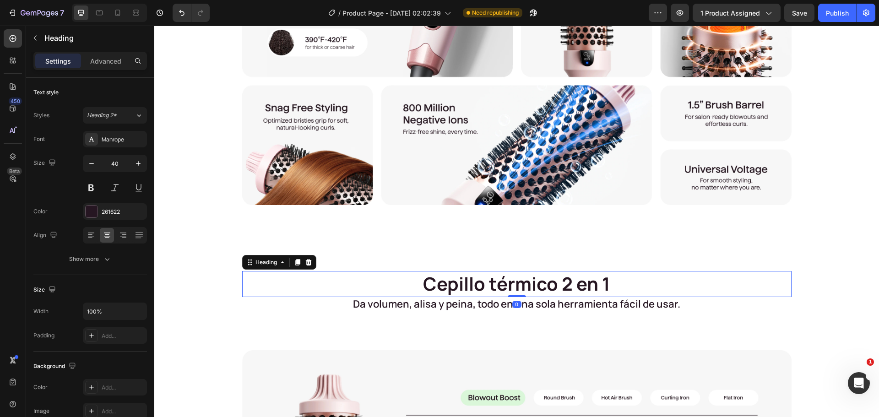
click at [465, 285] on h2 "Cepillo térmico 2 en 1" at bounding box center [516, 284] width 549 height 26
click at [465, 285] on p "Cepillo térmico 2 en 1" at bounding box center [516, 284] width 547 height 24
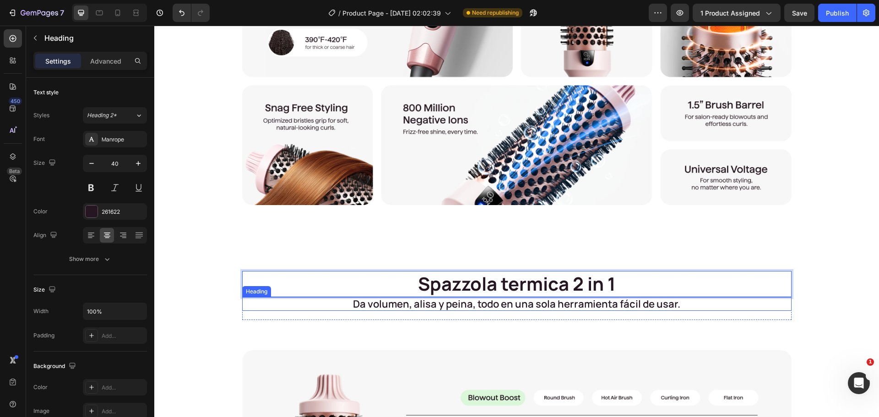
click at [412, 303] on h2 "Da volumen, alisa y peina, todo en una sola herramienta fácil de usar." at bounding box center [516, 304] width 549 height 14
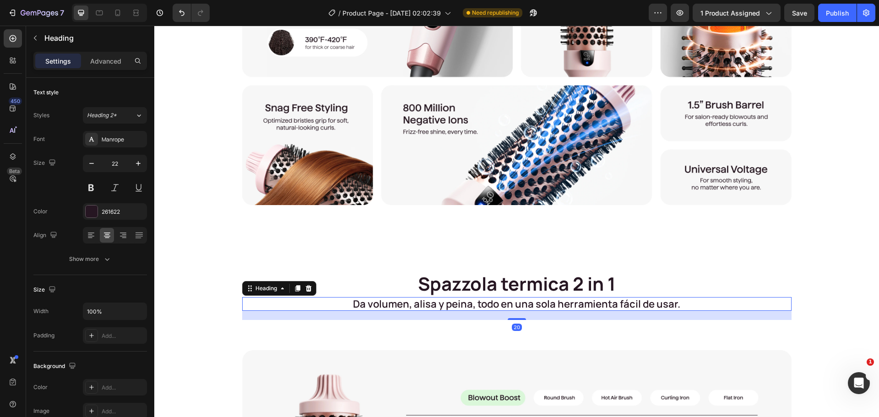
click at [412, 303] on h2 "Da volumen, alisa y peina, todo en una sola herramienta fácil de usar." at bounding box center [516, 304] width 549 height 14
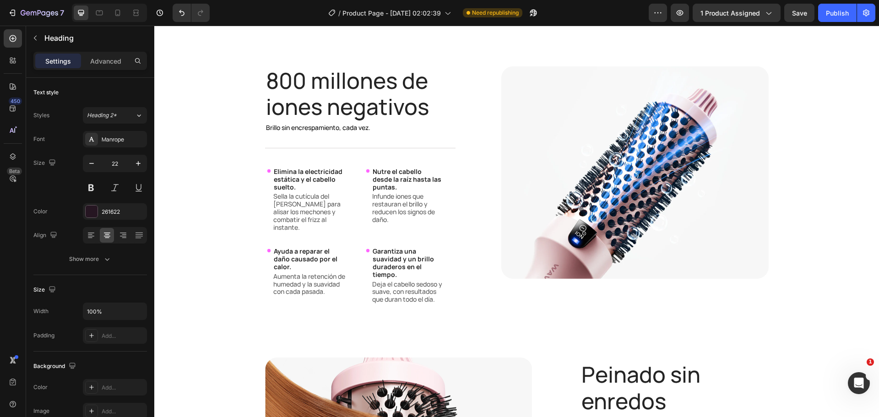
scroll to position [1876, 0]
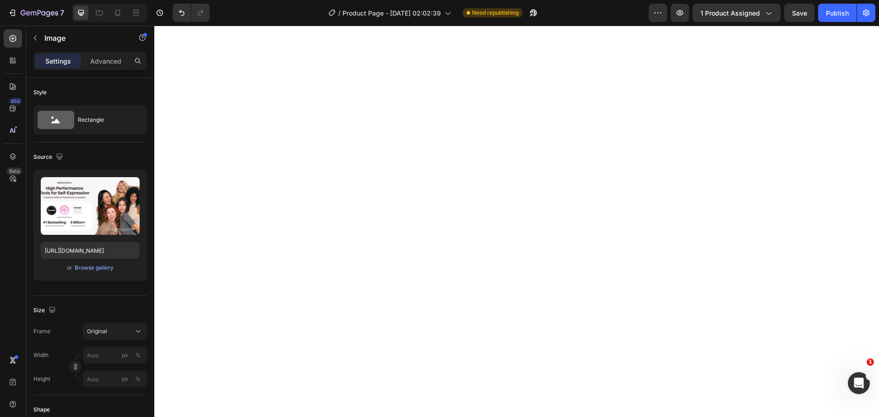
scroll to position [2151, 0]
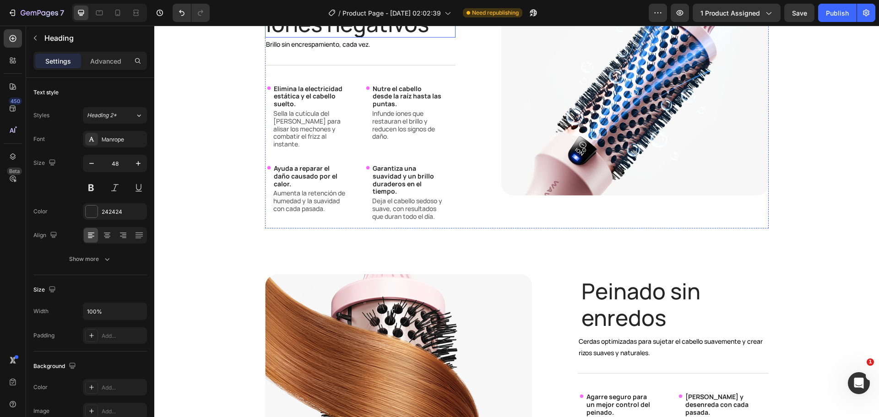
click at [335, 38] on h2 "800 millones de iones negativos" at bounding box center [360, 10] width 191 height 54
click at [335, 37] on p "800 millones de iones negativos" at bounding box center [360, 10] width 189 height 53
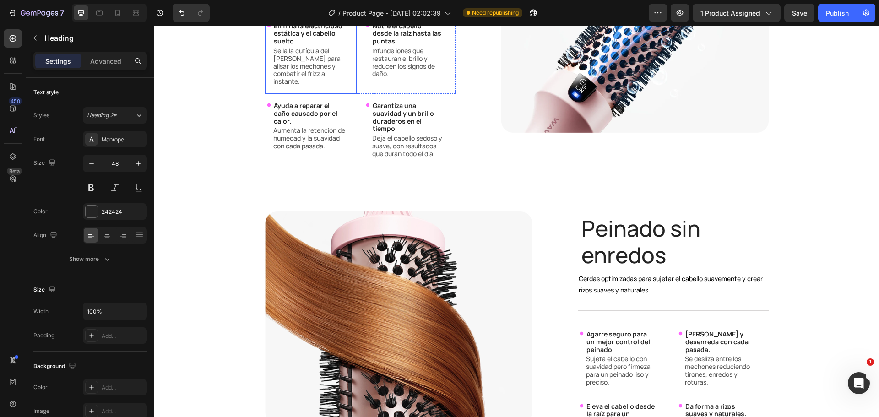
scroll to position [2334, 0]
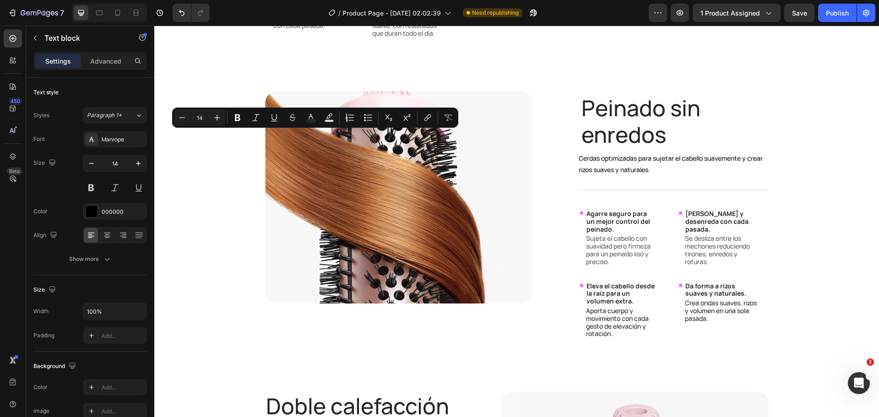
copy p "Brillo sin encrespamiento, cada vez."
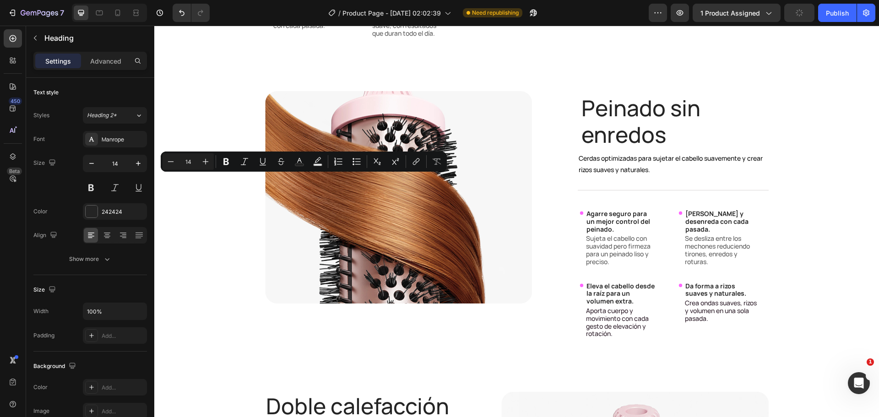
copy p "Elimina la electricidad estática y el cabello suelto."
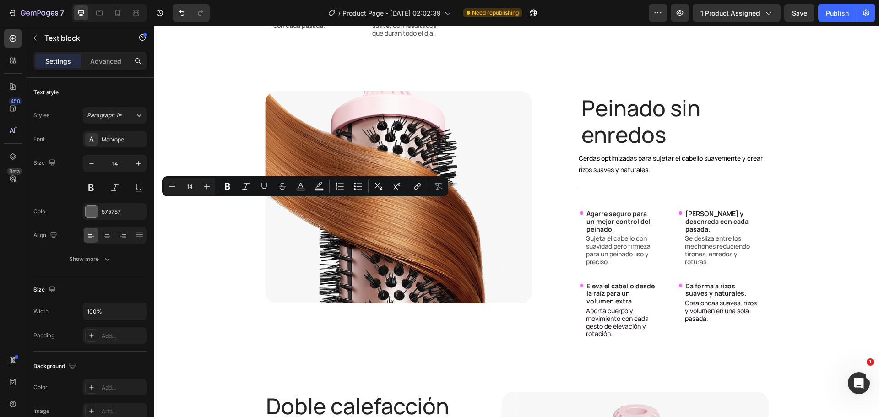
copy p "Sella la cutícula del cabello para alisar los mechones y combatir el frizz al i…"
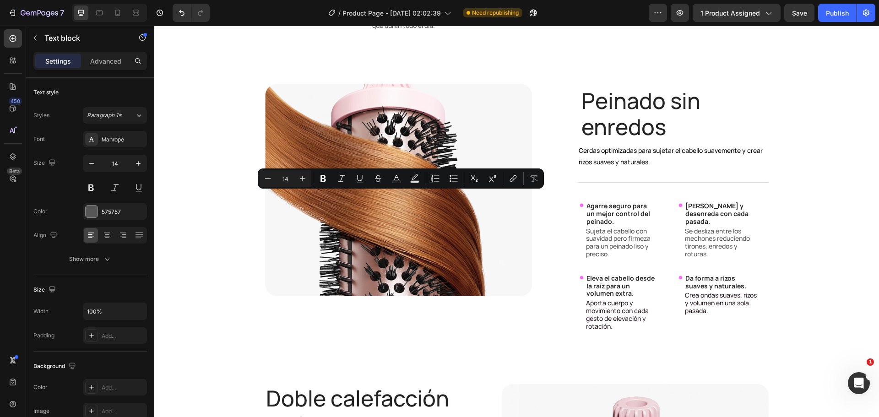
copy p "Infunde iones que restauran el brillo y reducen los signos de daño."
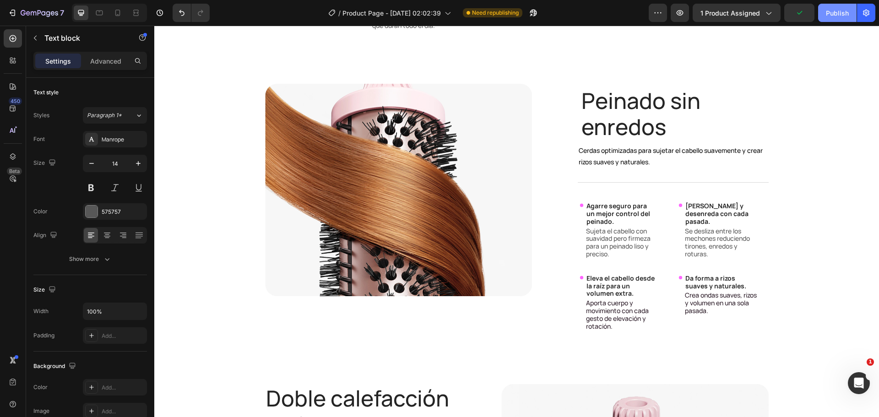
click at [836, 10] on div "Publish" at bounding box center [837, 13] width 23 height 10
click at [805, 16] on span "Save" at bounding box center [799, 13] width 15 height 8
